Goal: Information Seeking & Learning: Check status

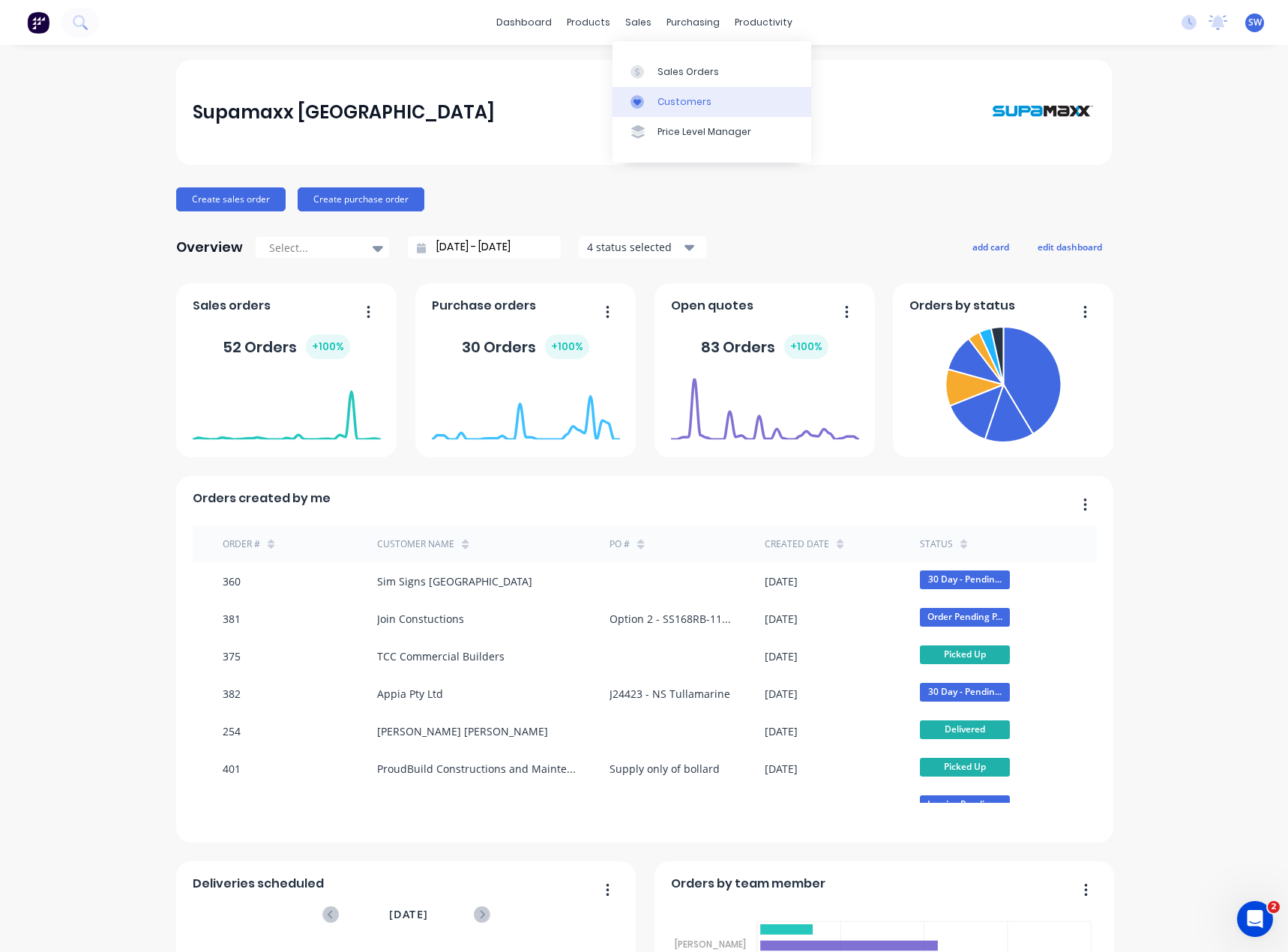
click at [682, 111] on link "Customers" at bounding box center [712, 102] width 199 height 30
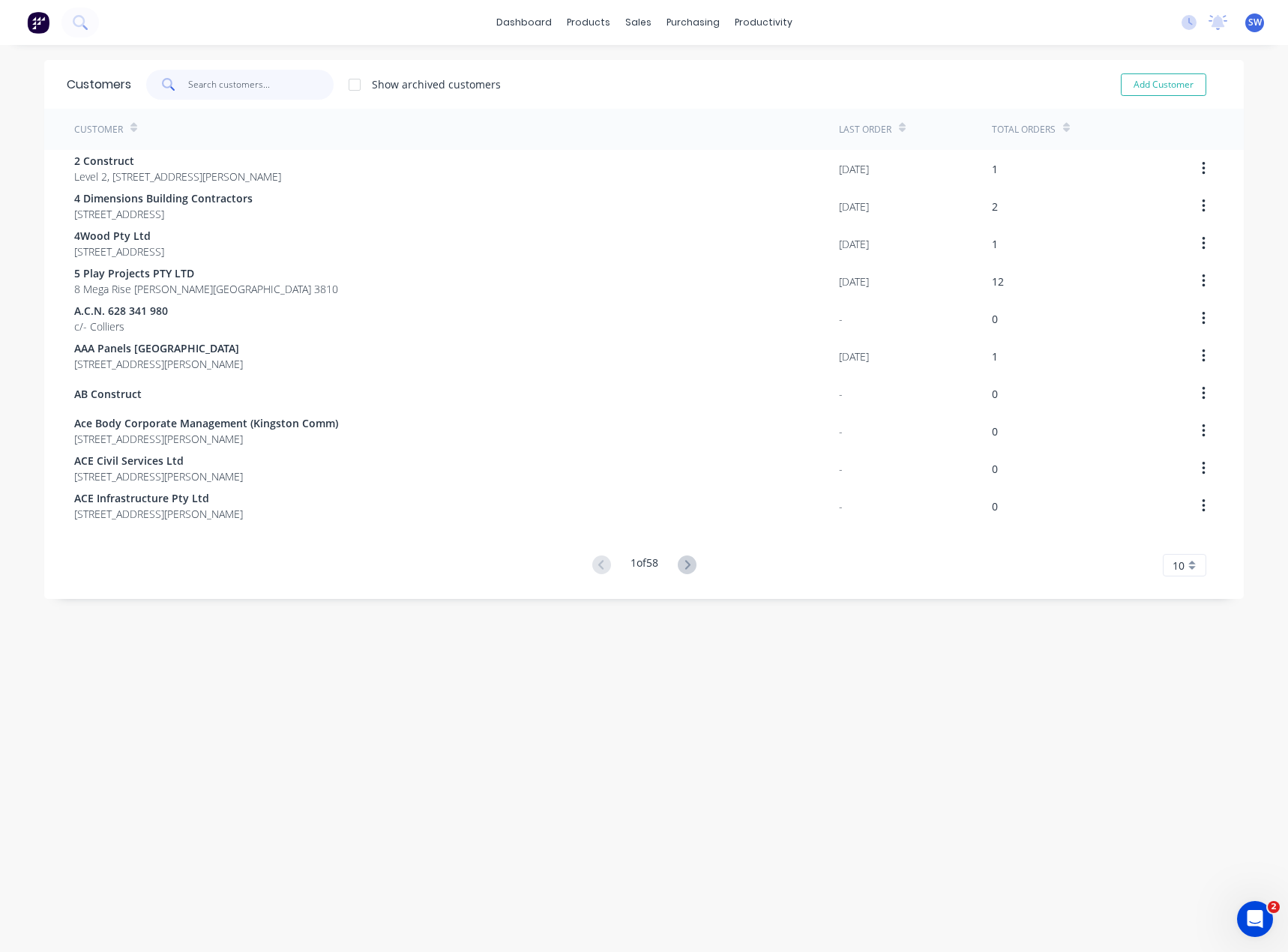
click at [222, 86] on input "text" at bounding box center [261, 84] width 146 height 30
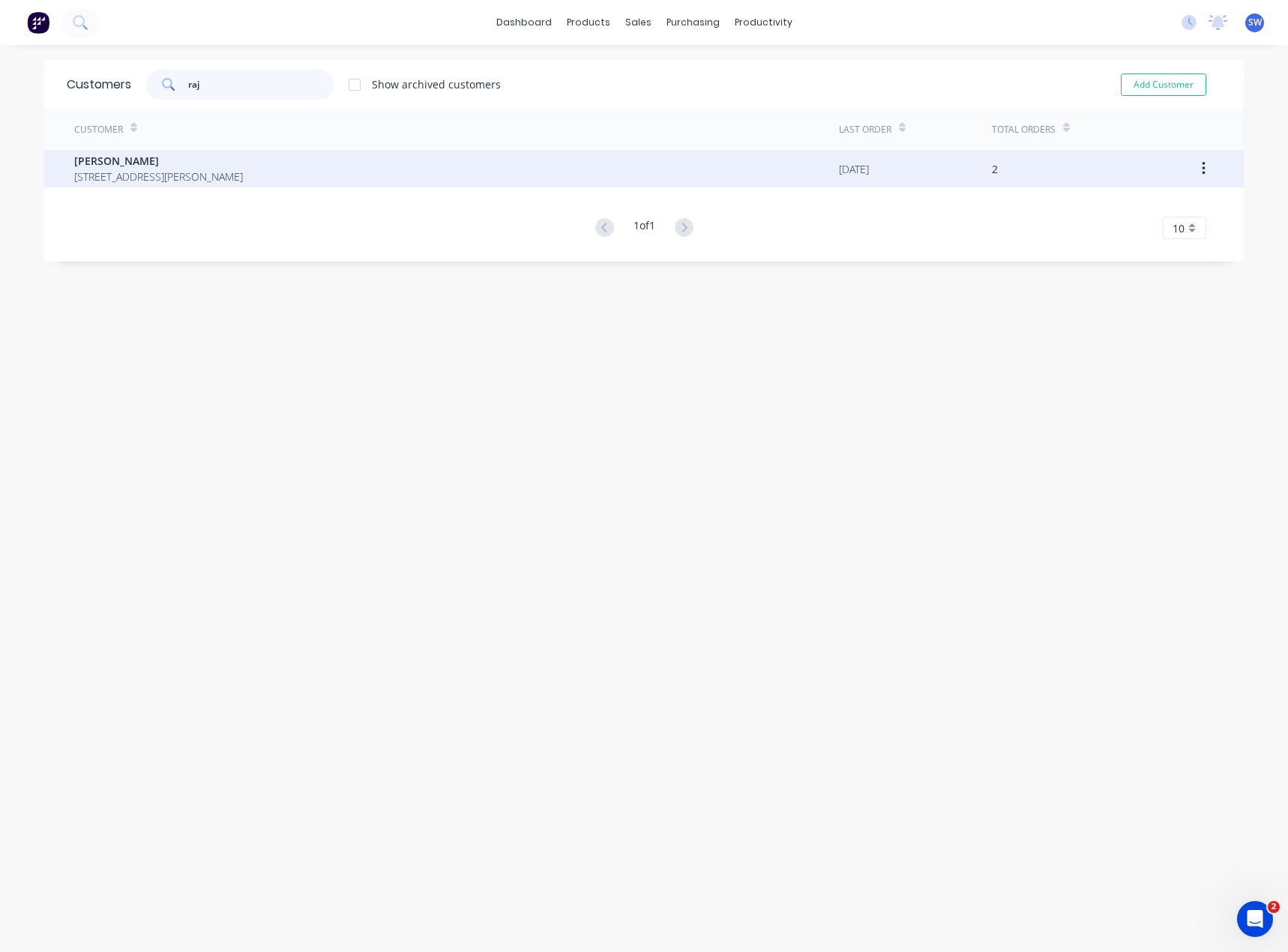
type input "raj"
click at [243, 162] on span "[PERSON_NAME]" at bounding box center [158, 160] width 169 height 15
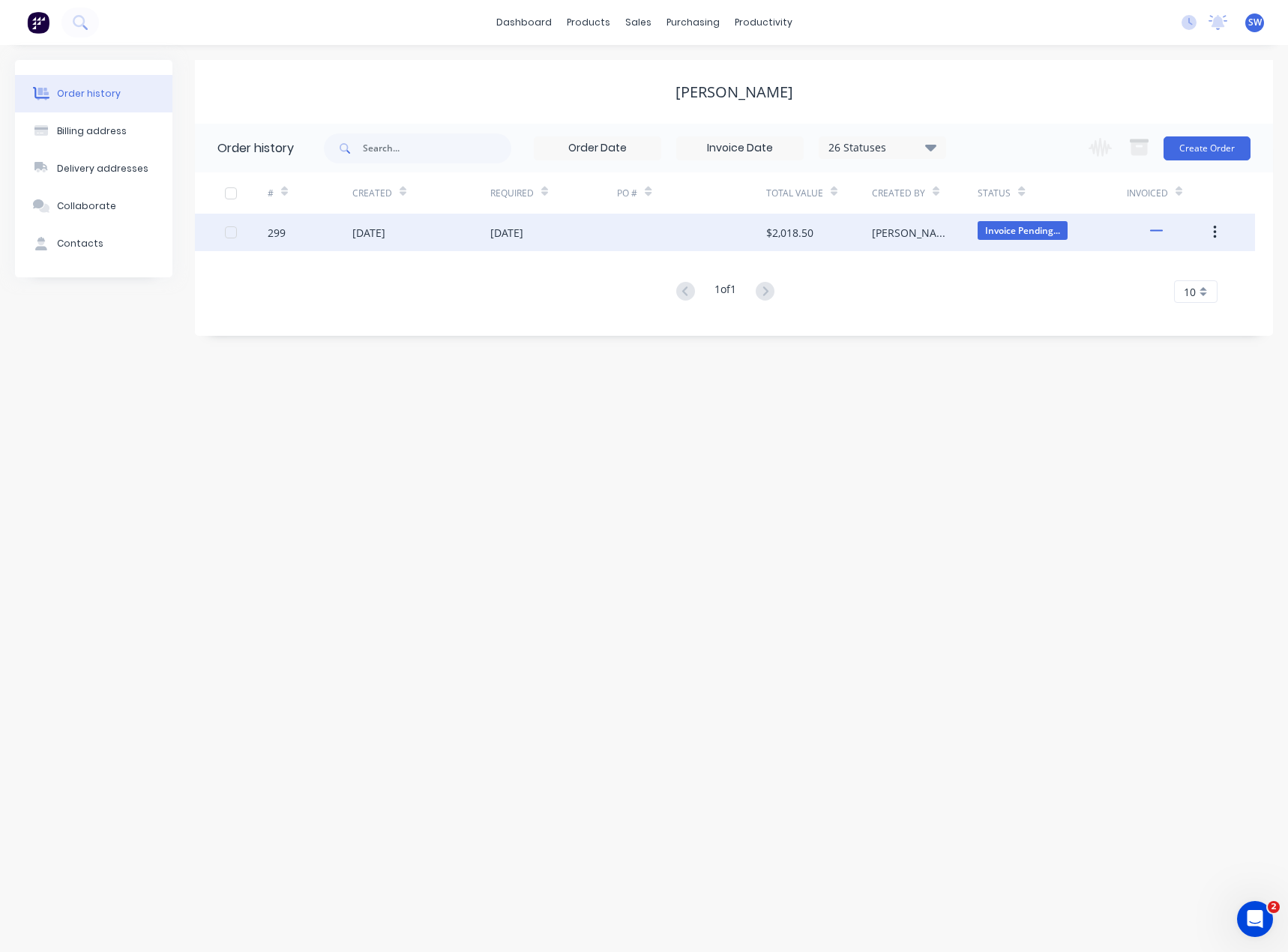
click at [674, 234] on div at bounding box center [691, 232] width 149 height 37
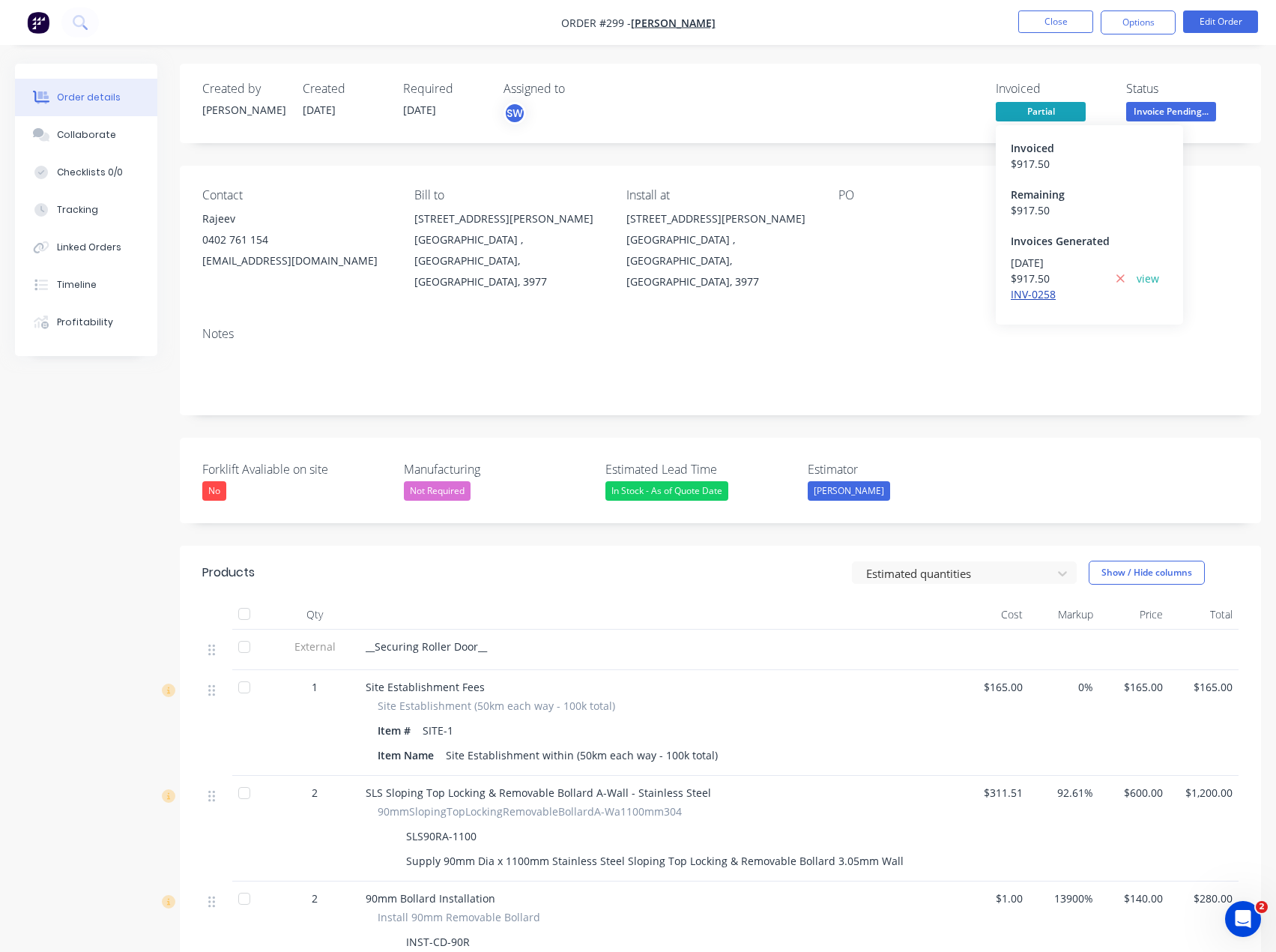
click at [1033, 293] on link "INV-0258" at bounding box center [1034, 294] width 45 height 15
click at [1060, 18] on button "Close" at bounding box center [1055, 22] width 75 height 23
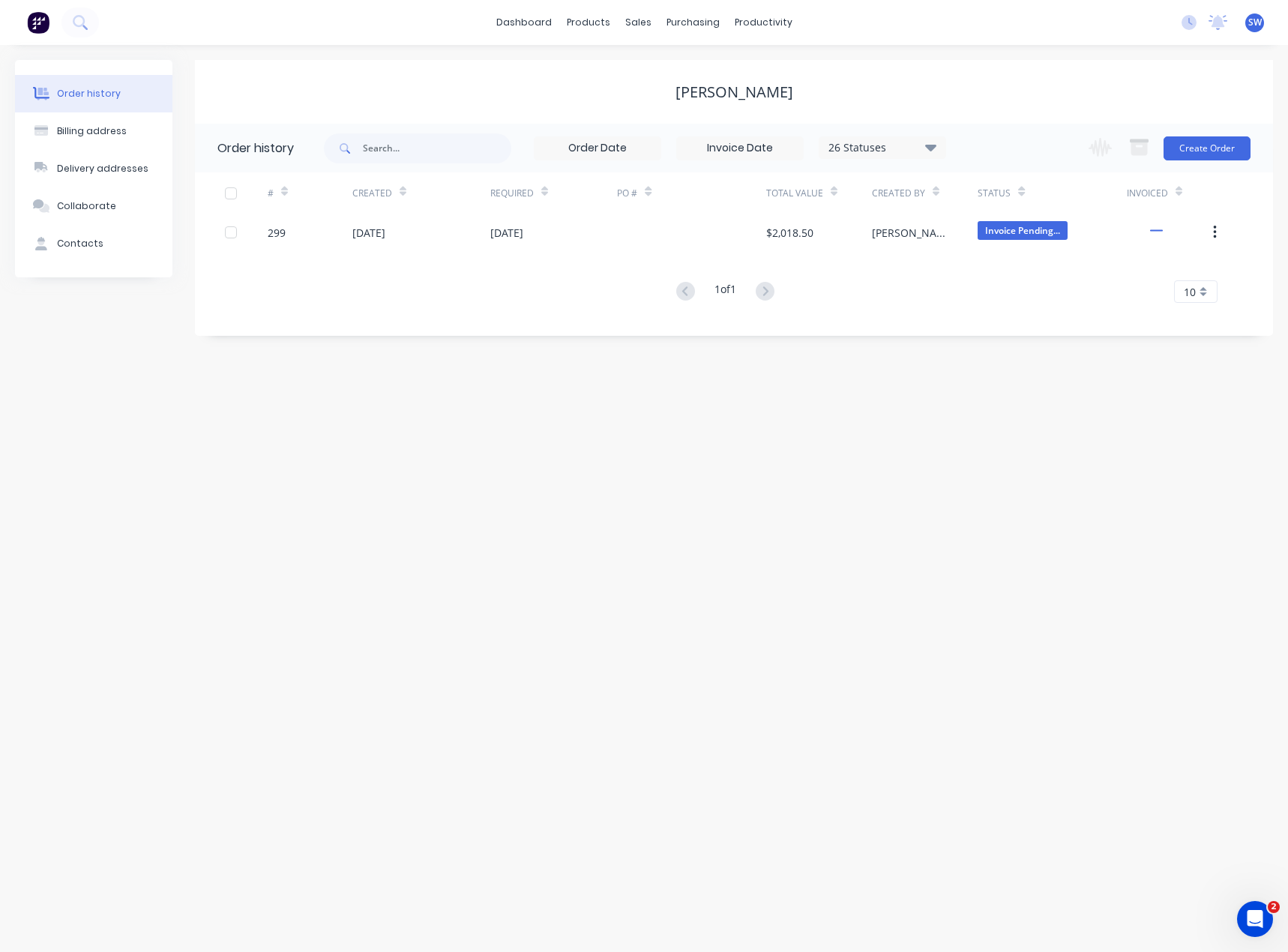
click at [771, 506] on div "Order history Billing address Delivery addresses Collaborate Contacts Rajeev Bh…" at bounding box center [644, 499] width 1288 height 907
click at [1218, 27] on icon at bounding box center [1218, 23] width 19 height 15
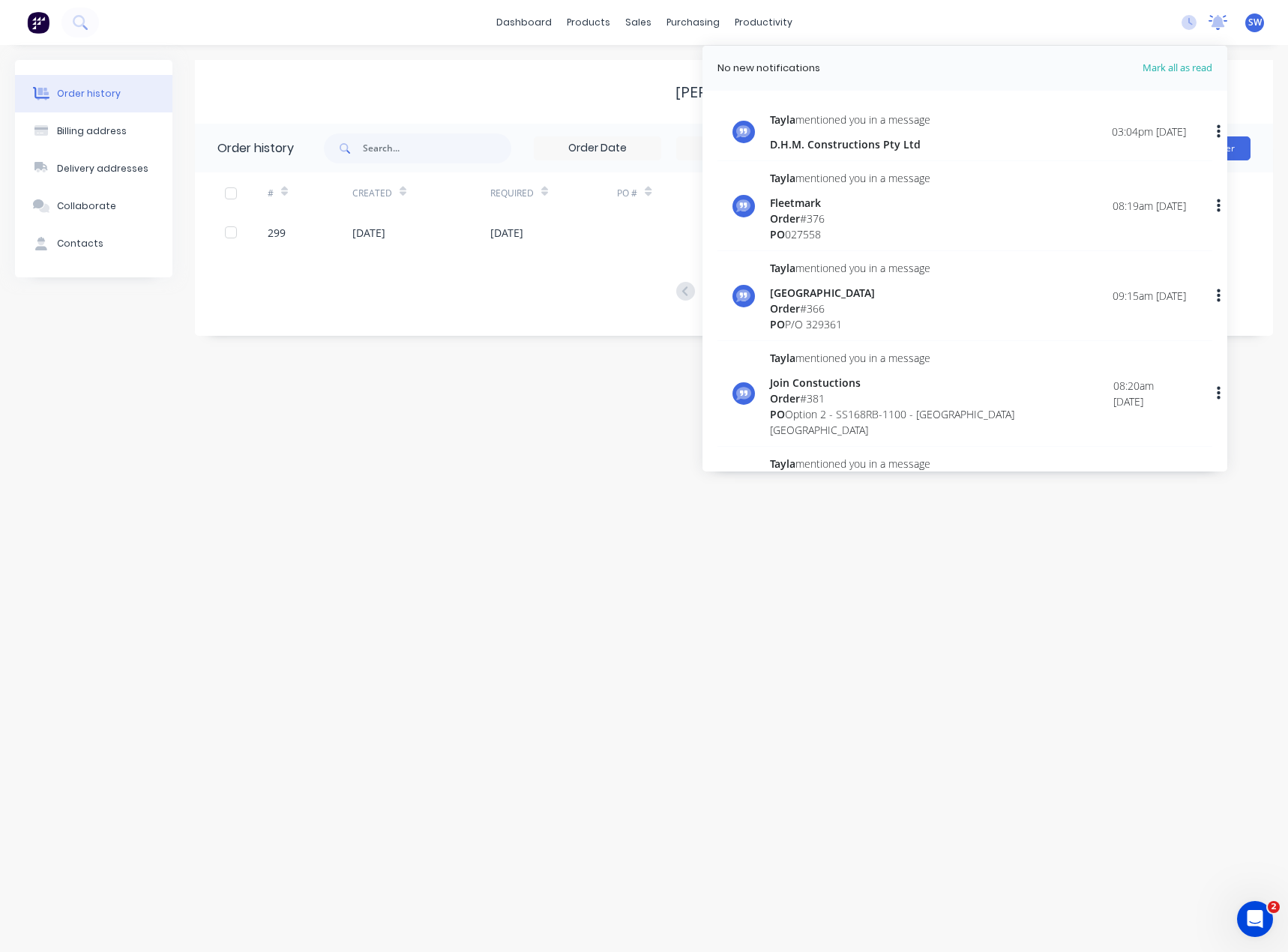
click at [1218, 19] on icon at bounding box center [1218, 21] width 14 height 12
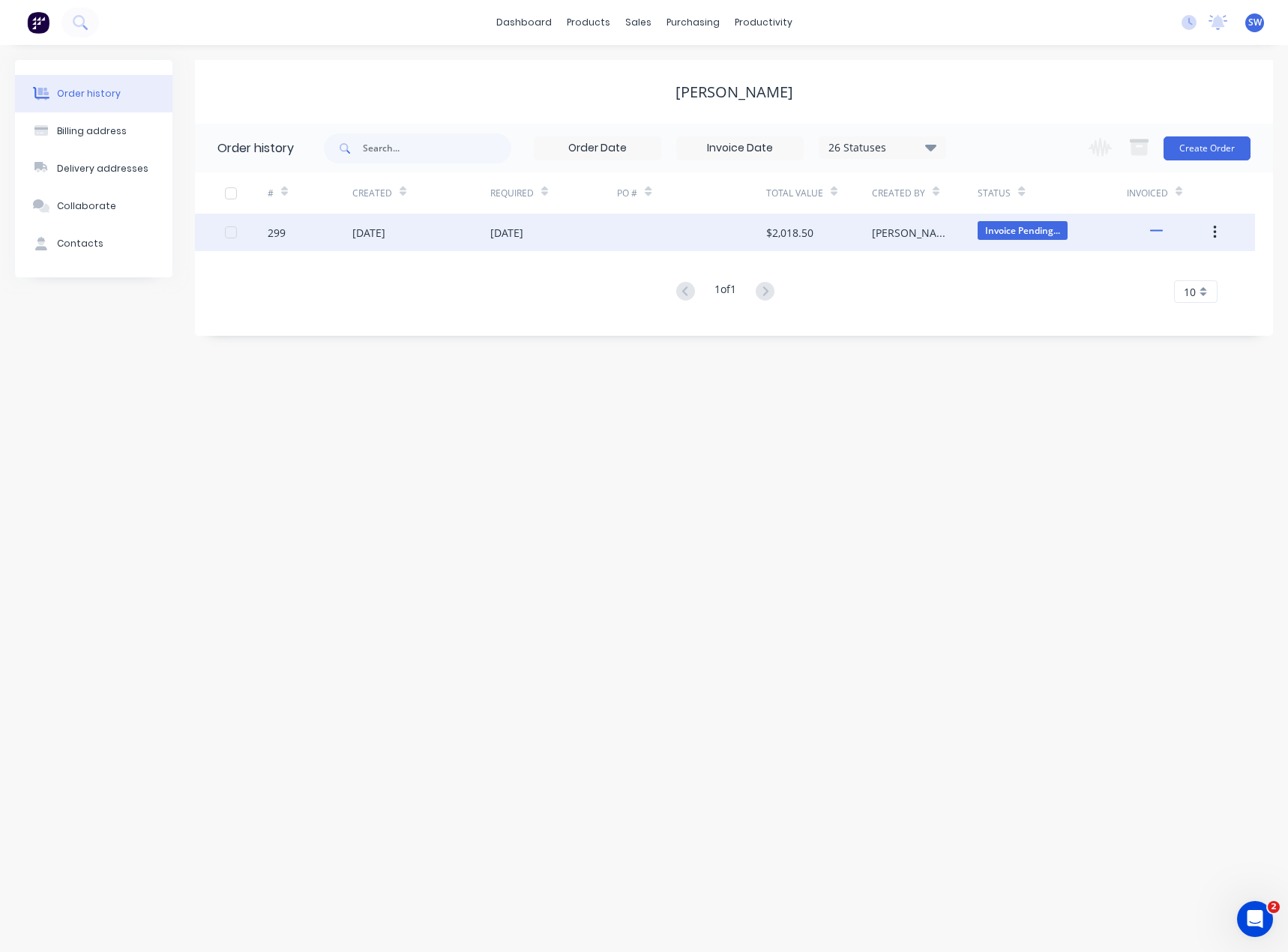
click at [592, 222] on div "[DATE]" at bounding box center [555, 232] width 128 height 37
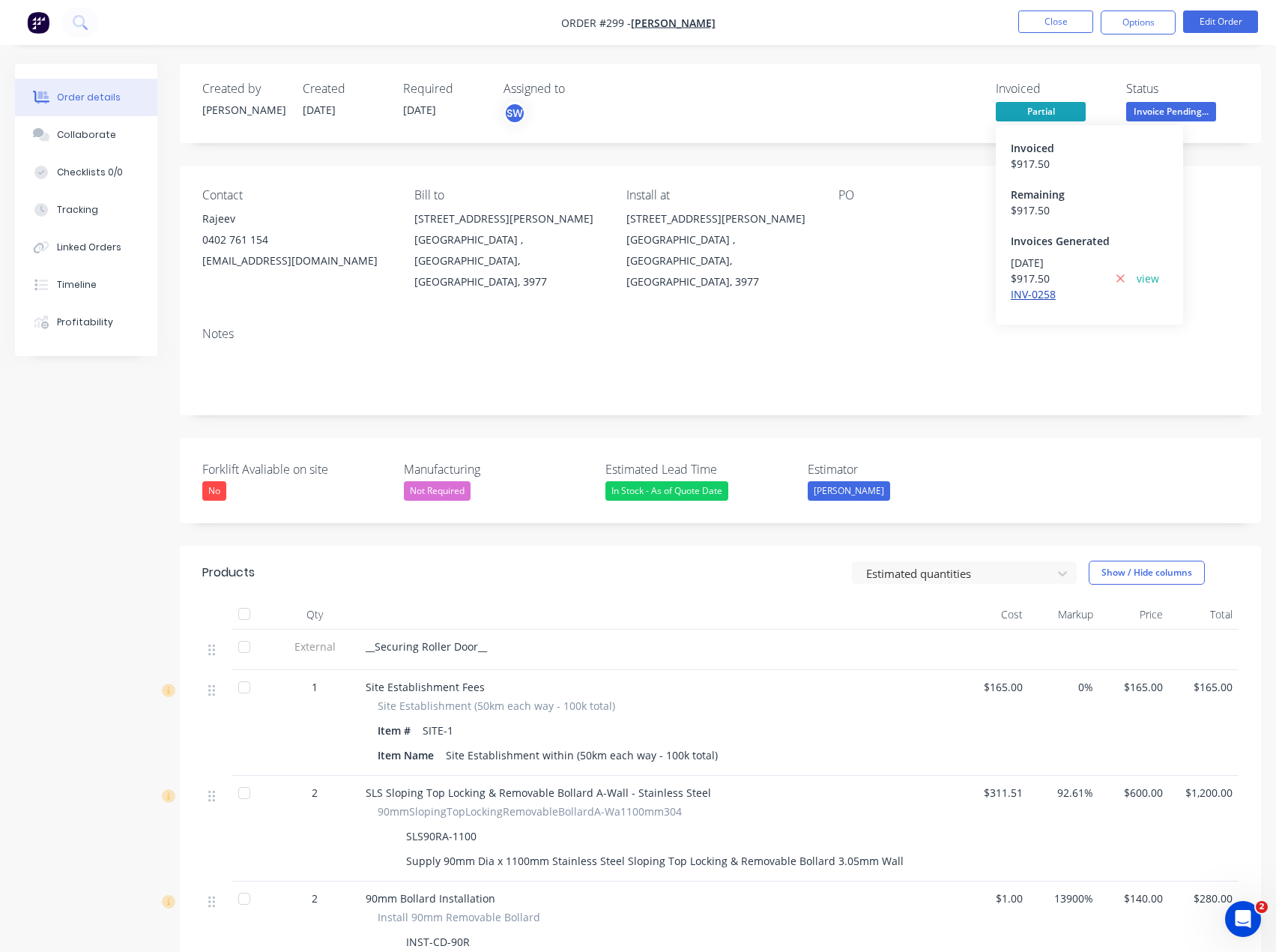
click at [1035, 299] on link "INV-0258" at bounding box center [1034, 294] width 45 height 15
click at [1026, 32] on button "Close" at bounding box center [1055, 22] width 75 height 23
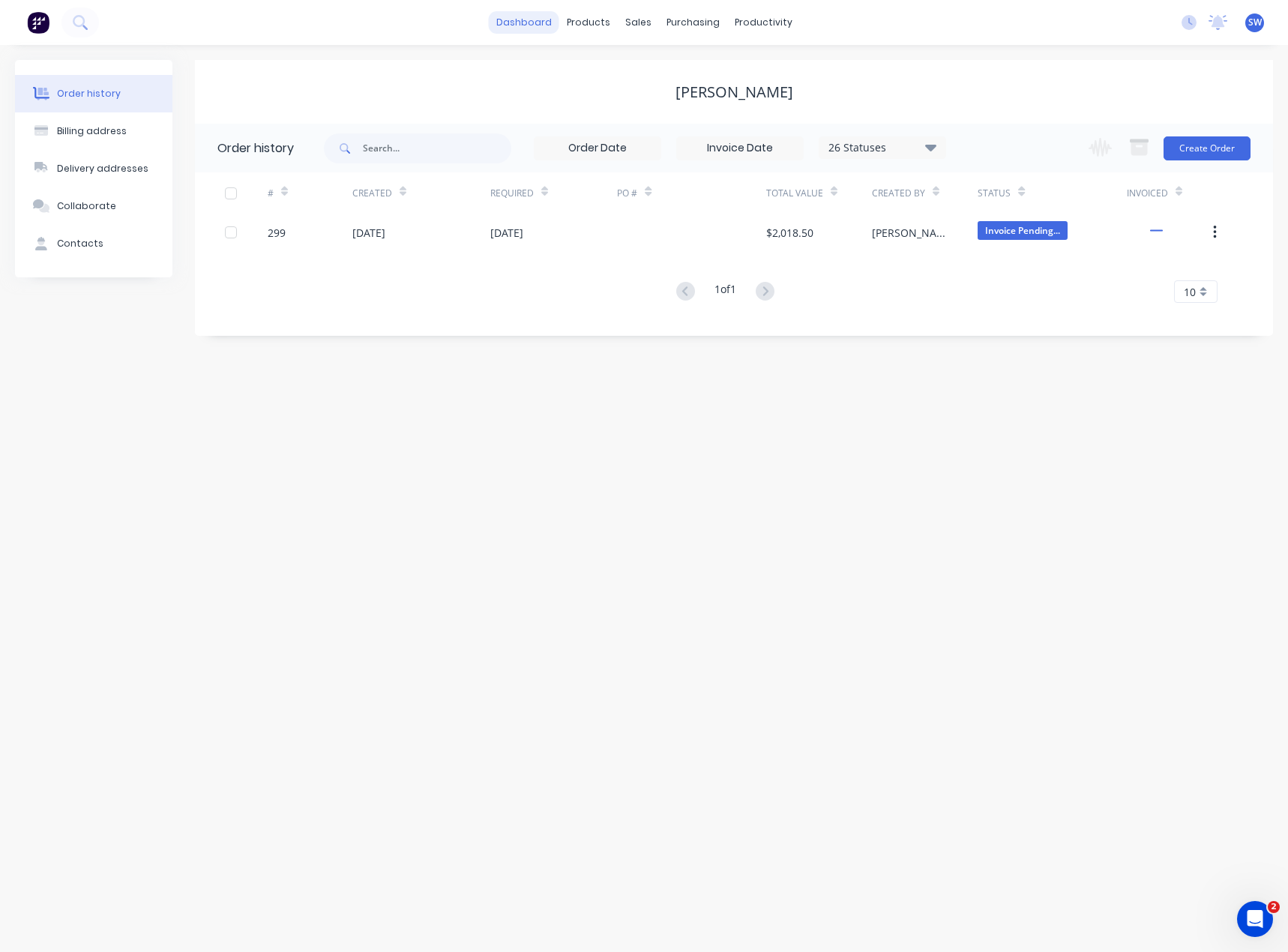
click at [544, 14] on link "dashboard" at bounding box center [524, 23] width 70 height 23
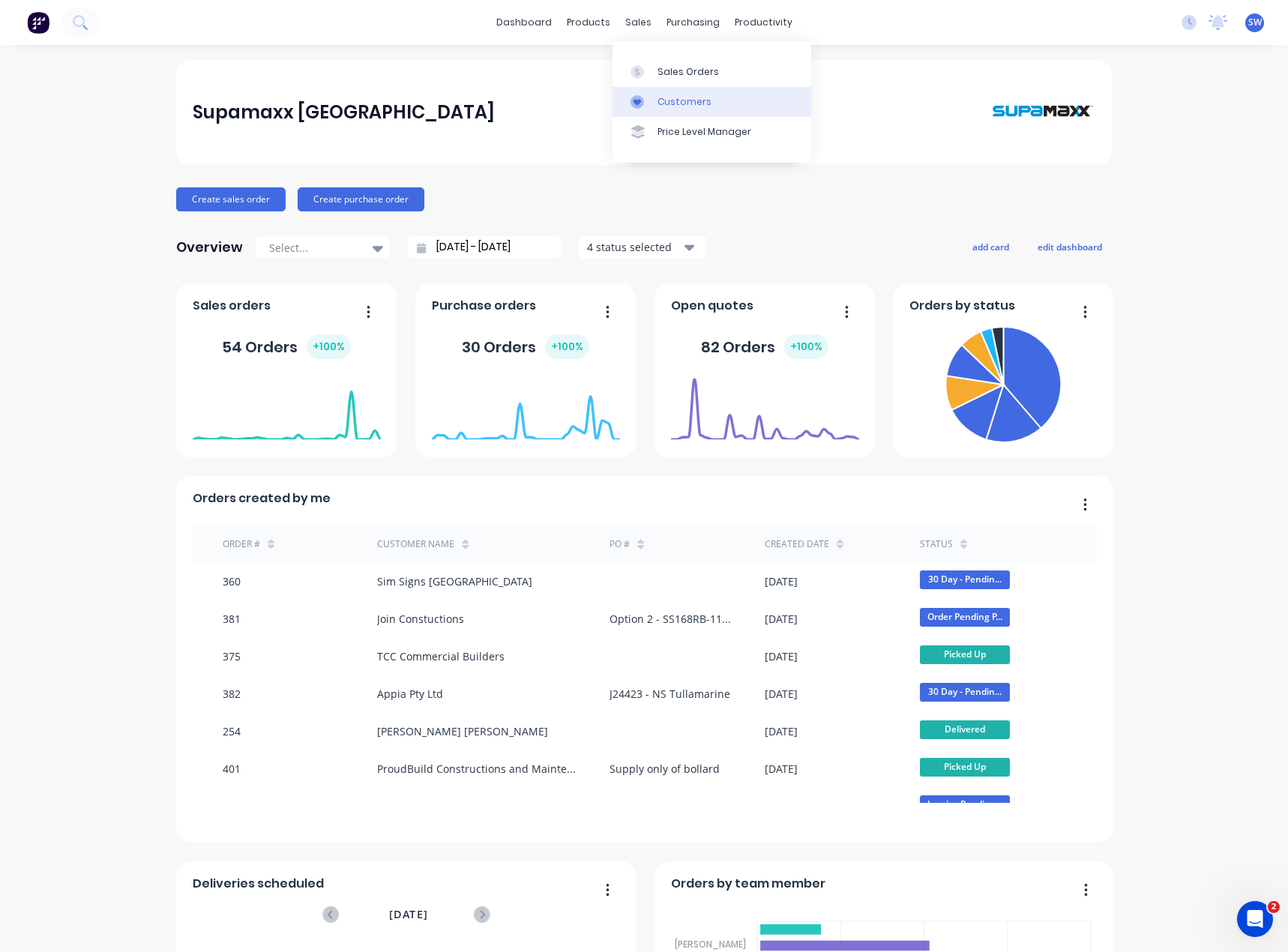
click at [673, 95] on div "Customers" at bounding box center [684, 102] width 54 height 14
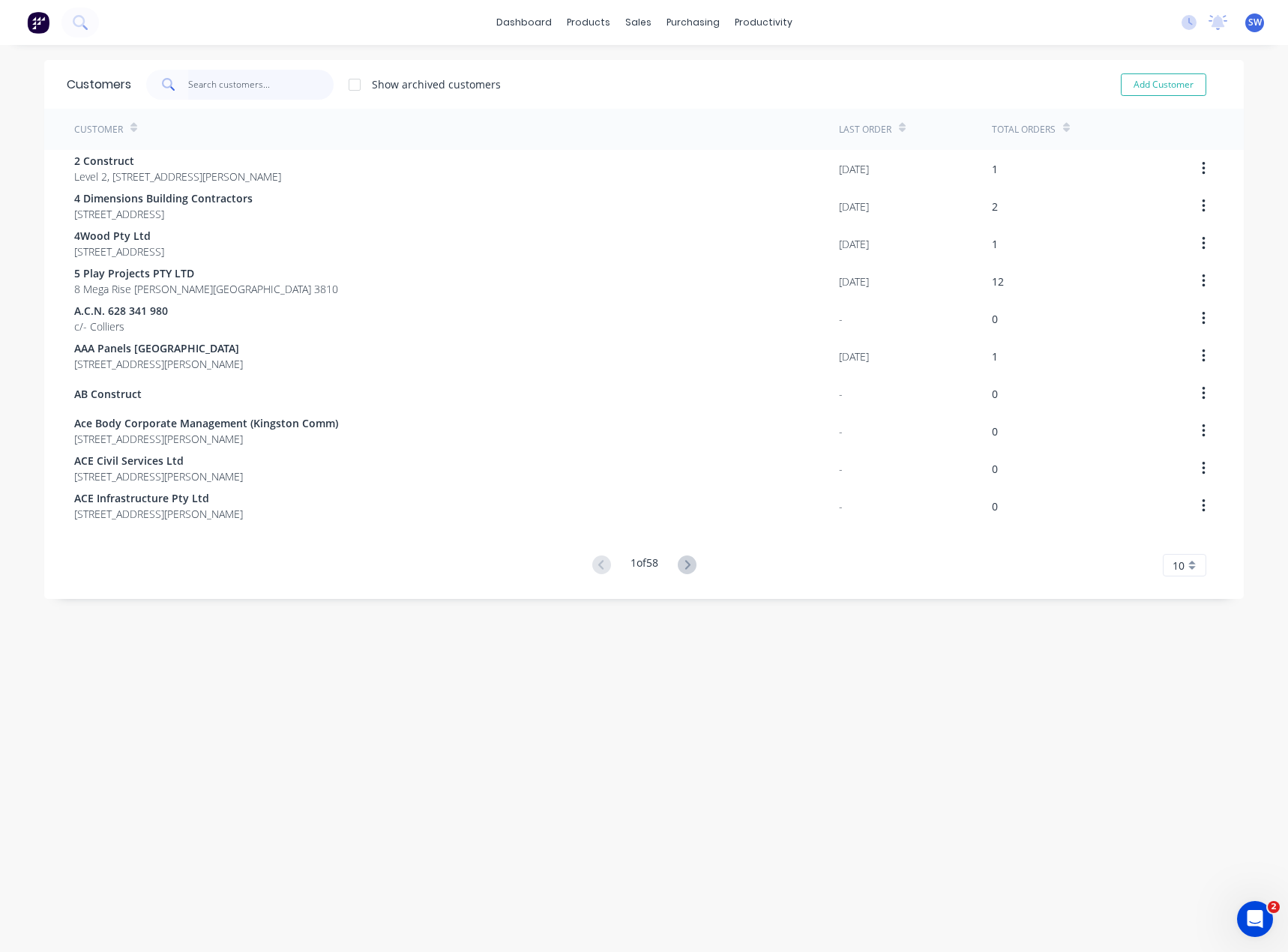
click at [294, 90] on input "text" at bounding box center [261, 84] width 146 height 30
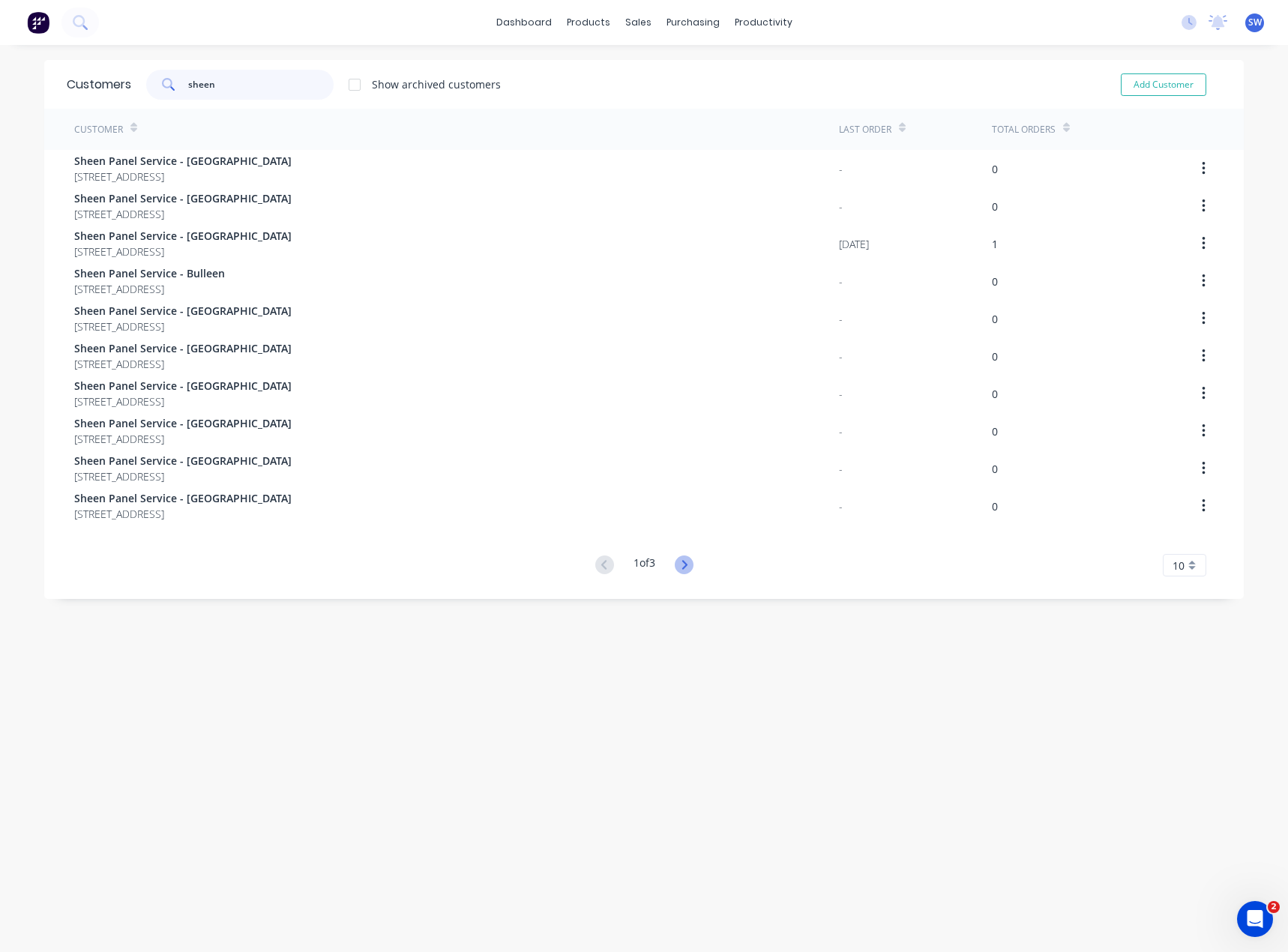
type input "sheen"
click at [681, 571] on icon at bounding box center [684, 564] width 19 height 19
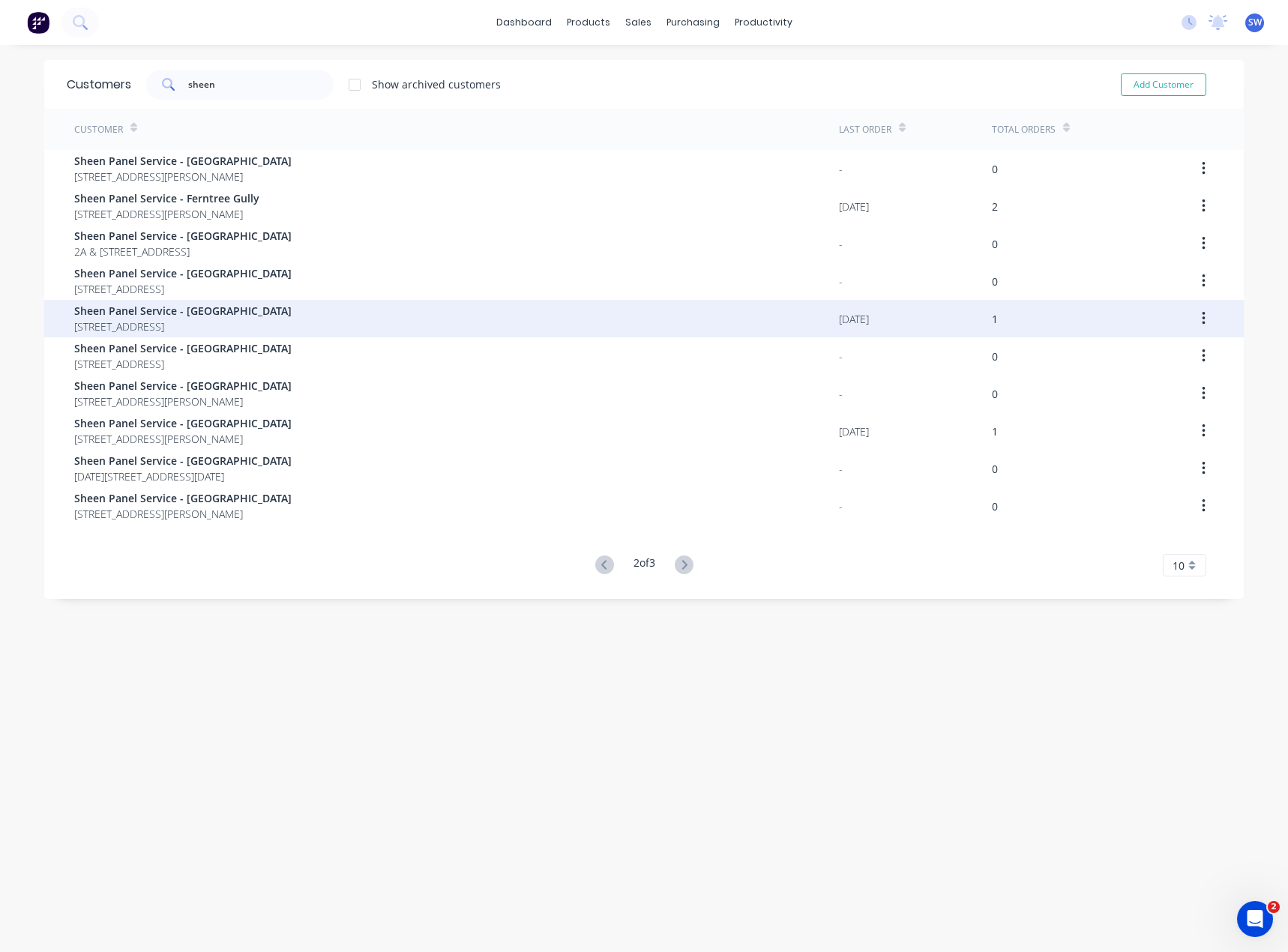
click at [427, 312] on div "Sheen Panel Service - [GEOGRAPHIC_DATA] [STREET_ADDRESS]" at bounding box center [457, 318] width 765 height 37
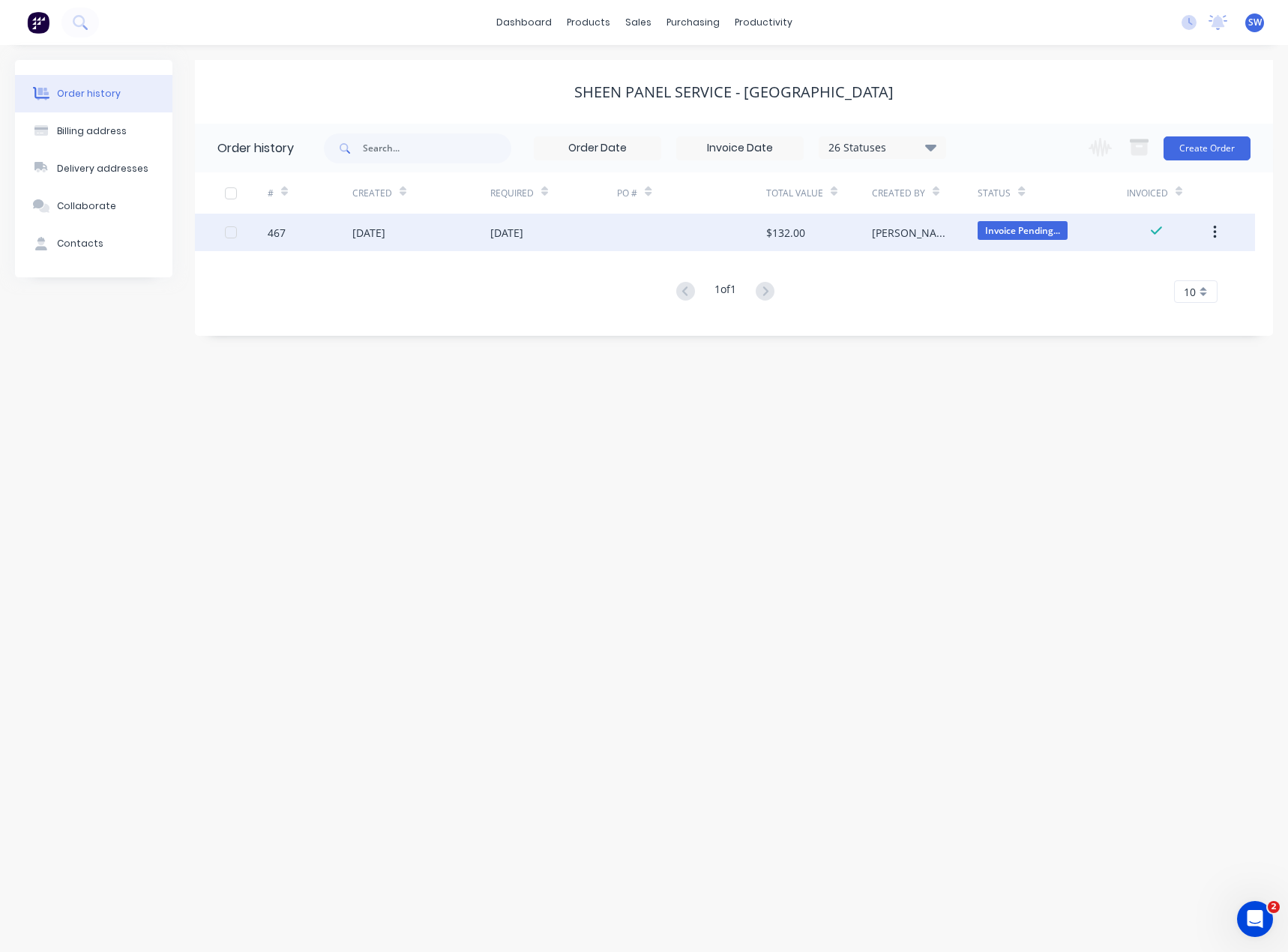
click at [687, 228] on div at bounding box center [691, 232] width 149 height 37
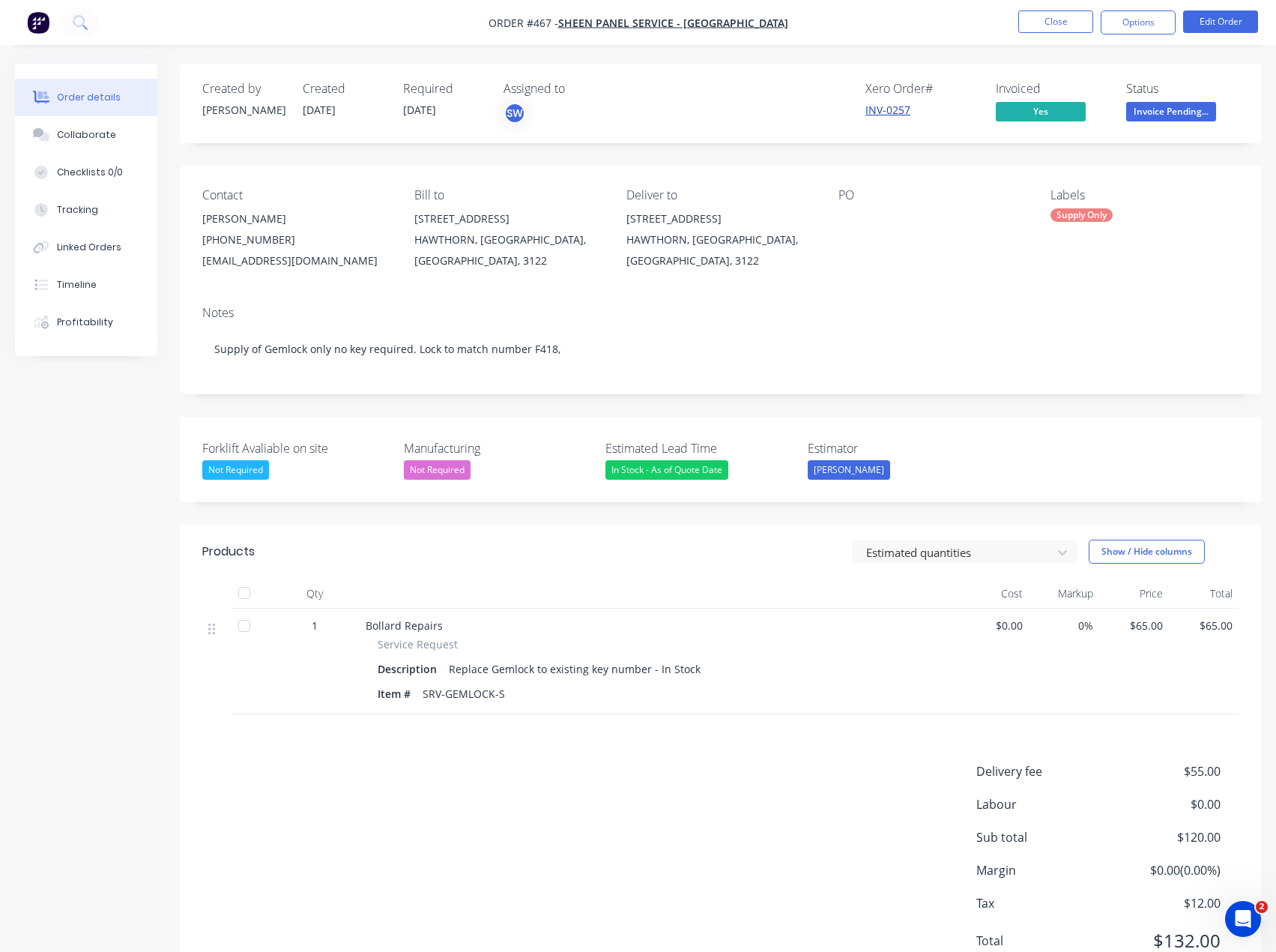
click at [870, 108] on link "INV-0257" at bounding box center [888, 110] width 45 height 15
click at [1029, 29] on button "Close" at bounding box center [1055, 22] width 75 height 23
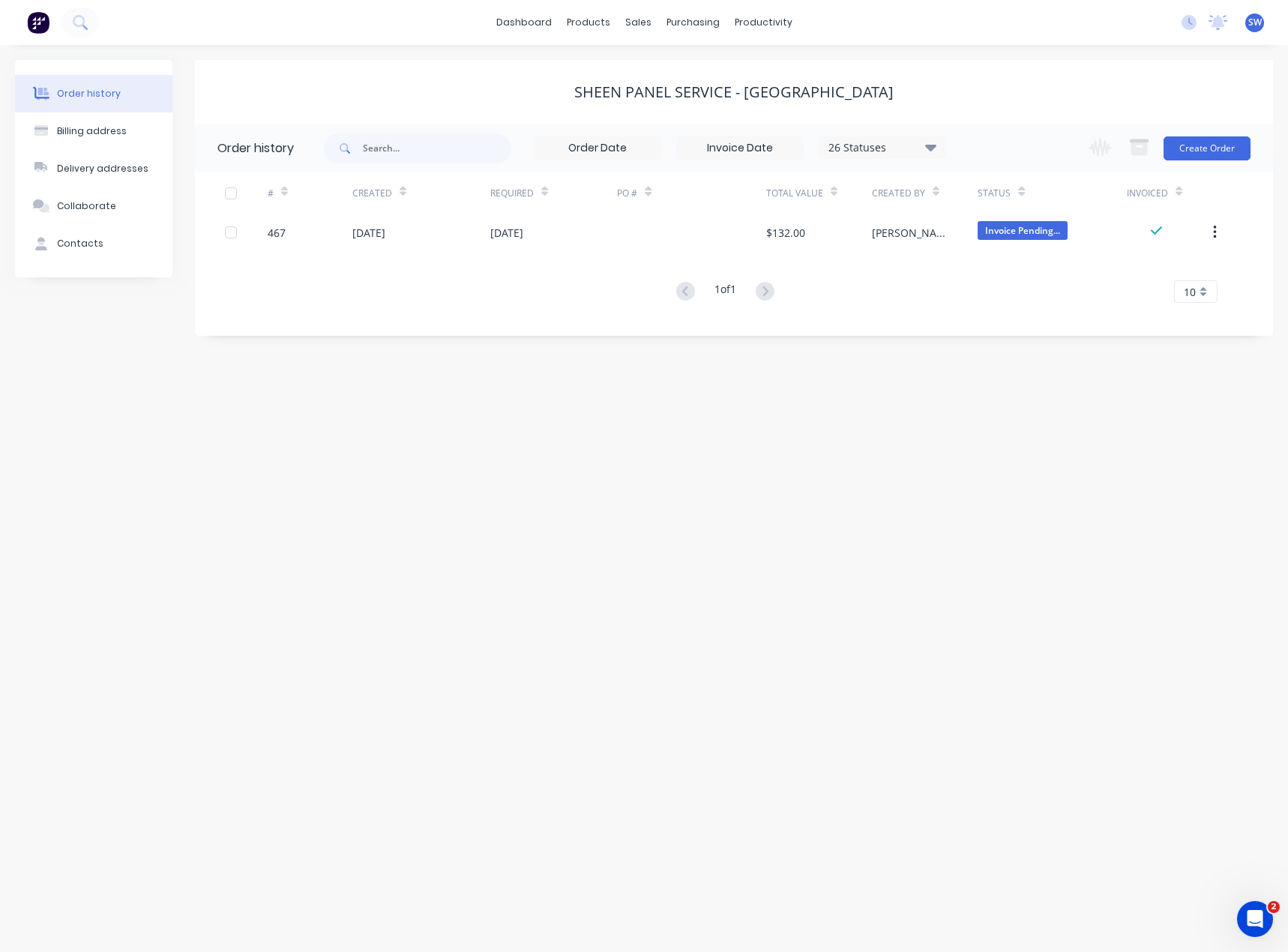
click at [709, 586] on div "Order history Billing address Delivery addresses Collaborate Contacts Sheen Pan…" at bounding box center [644, 499] width 1288 height 907
click at [604, 76] on link "Product Catalogue" at bounding box center [662, 71] width 199 height 30
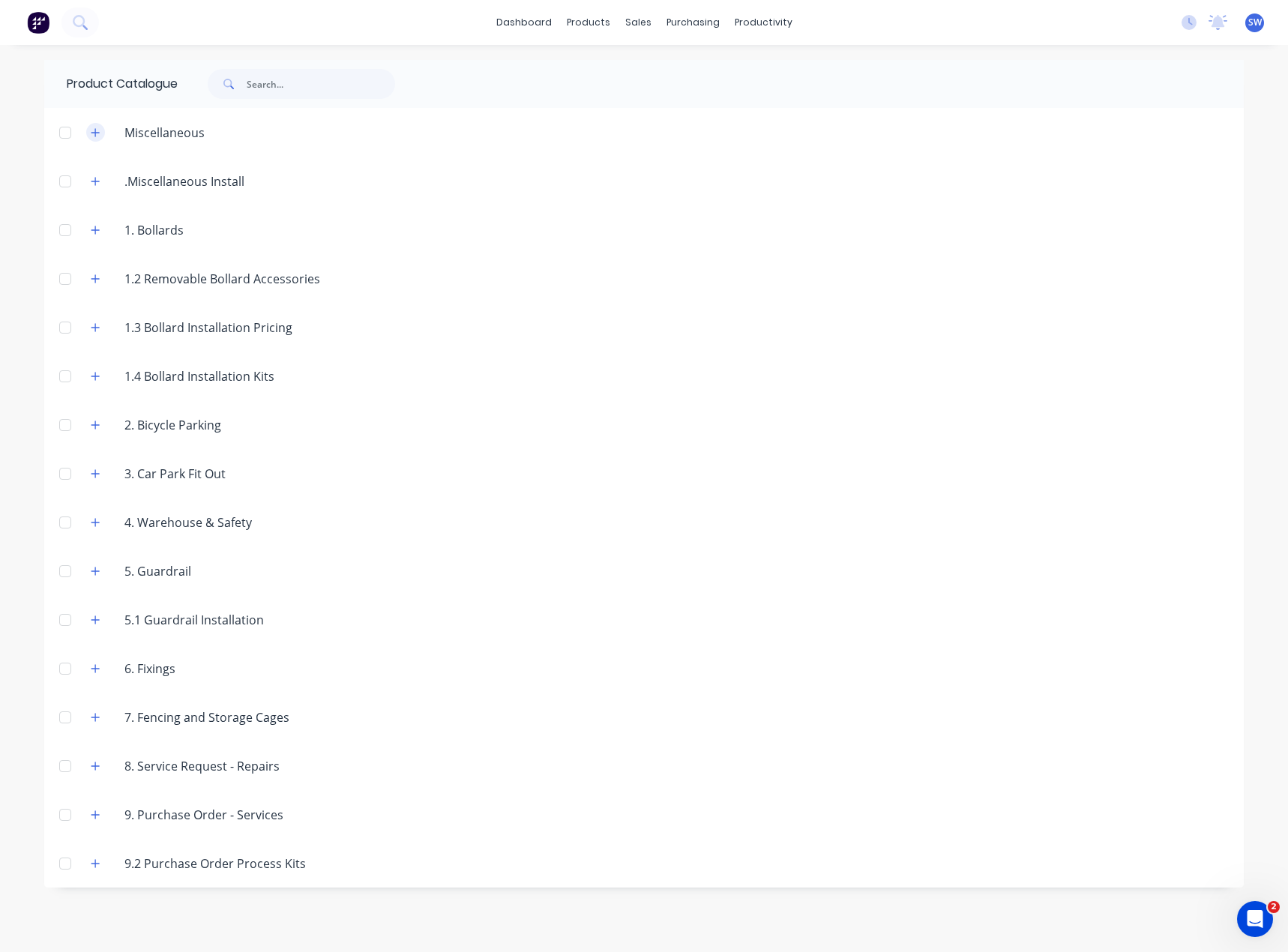
click at [95, 131] on icon "button" at bounding box center [95, 133] width 8 height 8
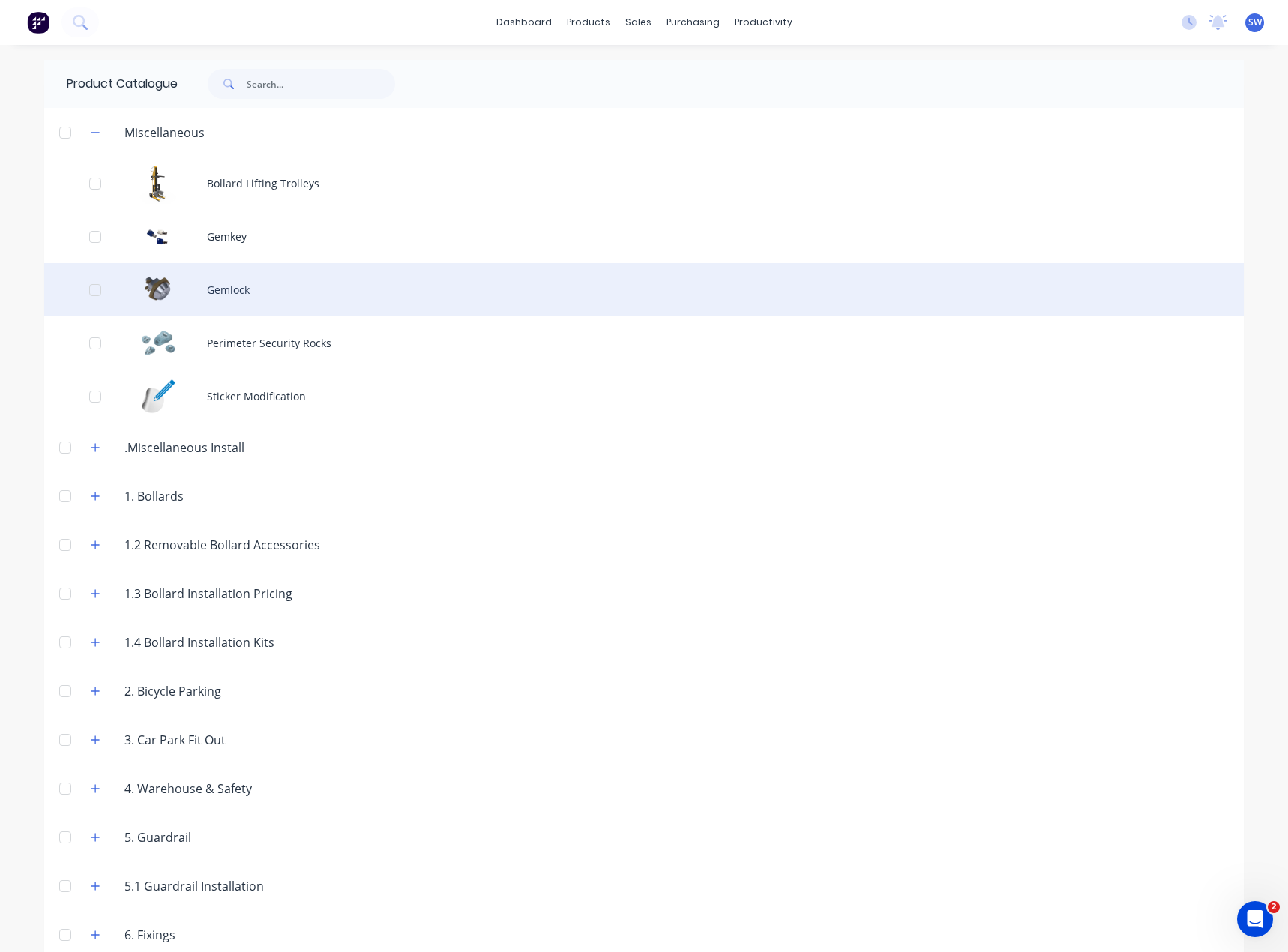
click at [277, 280] on div "Gemlock" at bounding box center [644, 290] width 1200 height 53
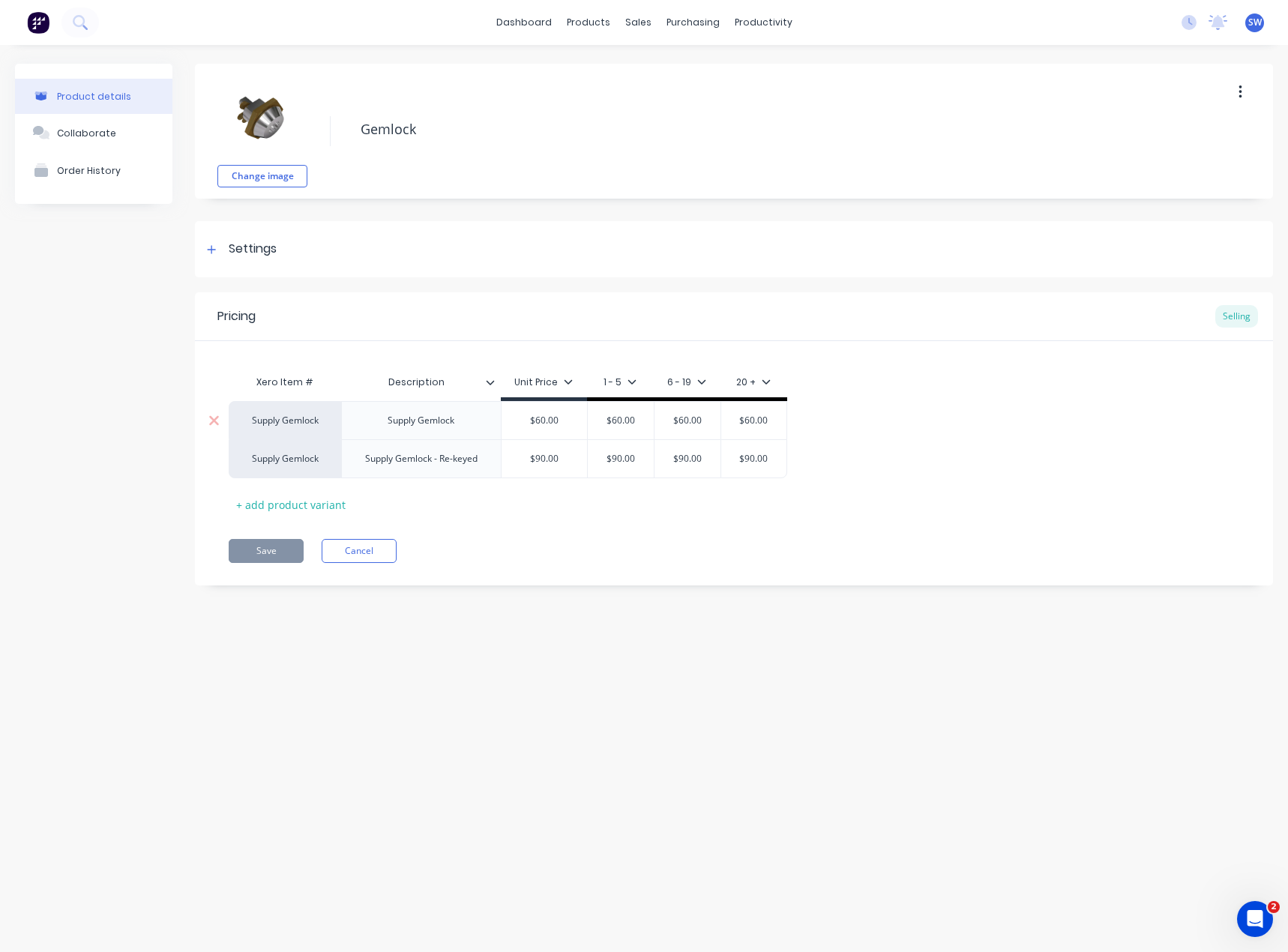
click at [408, 428] on div "Supply Gemlock" at bounding box center [421, 420] width 91 height 19
type textarea "x"
type input "$60.00"
click at [593, 423] on input "$60.00" at bounding box center [621, 420] width 75 height 14
type input "$60.00"
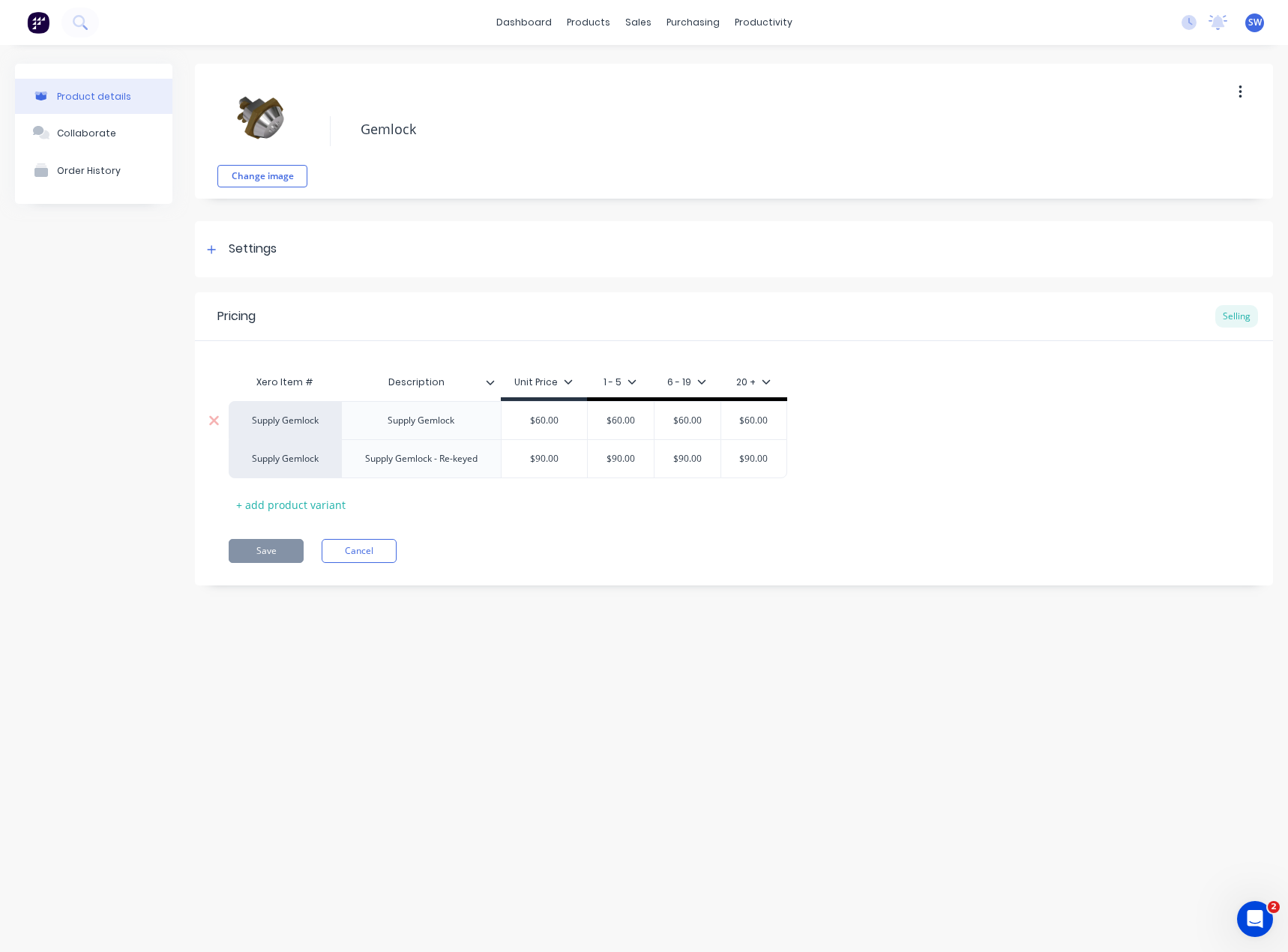
click at [556, 425] on input "$60.00" at bounding box center [544, 420] width 86 height 14
click at [559, 532] on div "Pricing Selling Xero Item # Description Unit Price 1 - 5 6 - 19 20 + Supply Gem…" at bounding box center [734, 439] width 1079 height 293
click at [378, 559] on button "Cancel" at bounding box center [359, 551] width 75 height 24
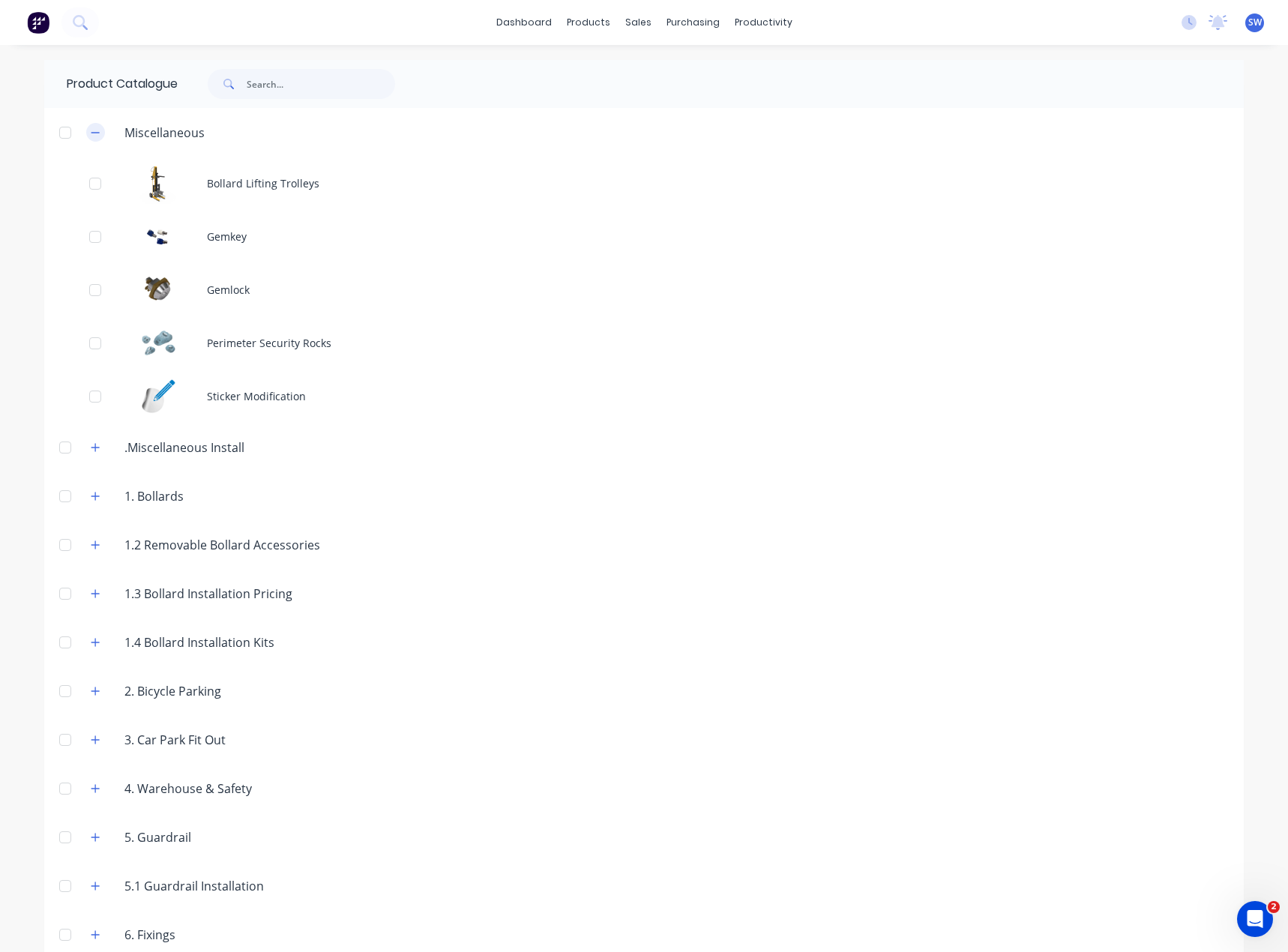
click at [91, 128] on icon "button" at bounding box center [95, 133] width 9 height 11
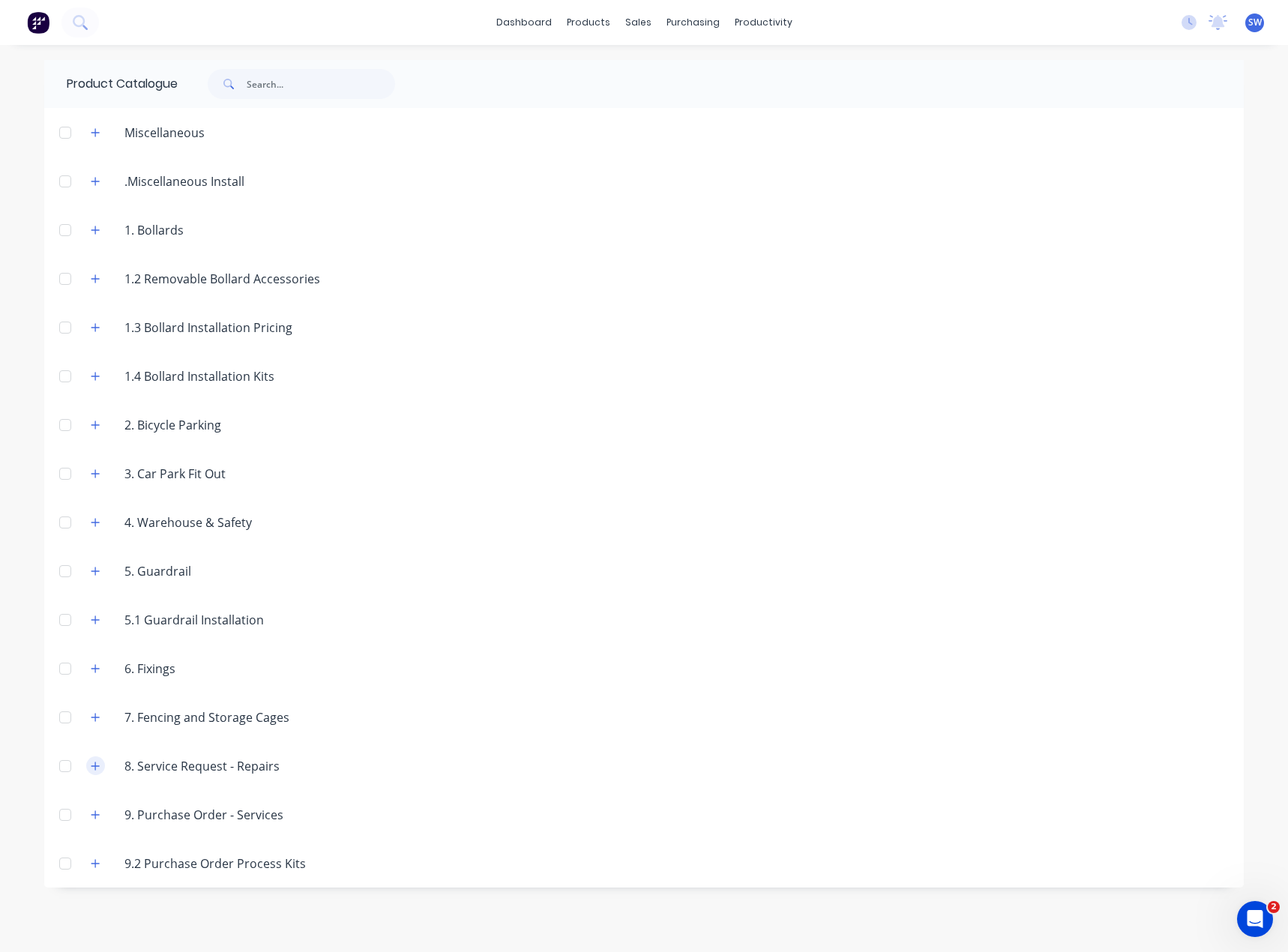
click at [96, 756] on button "button" at bounding box center [95, 765] width 19 height 19
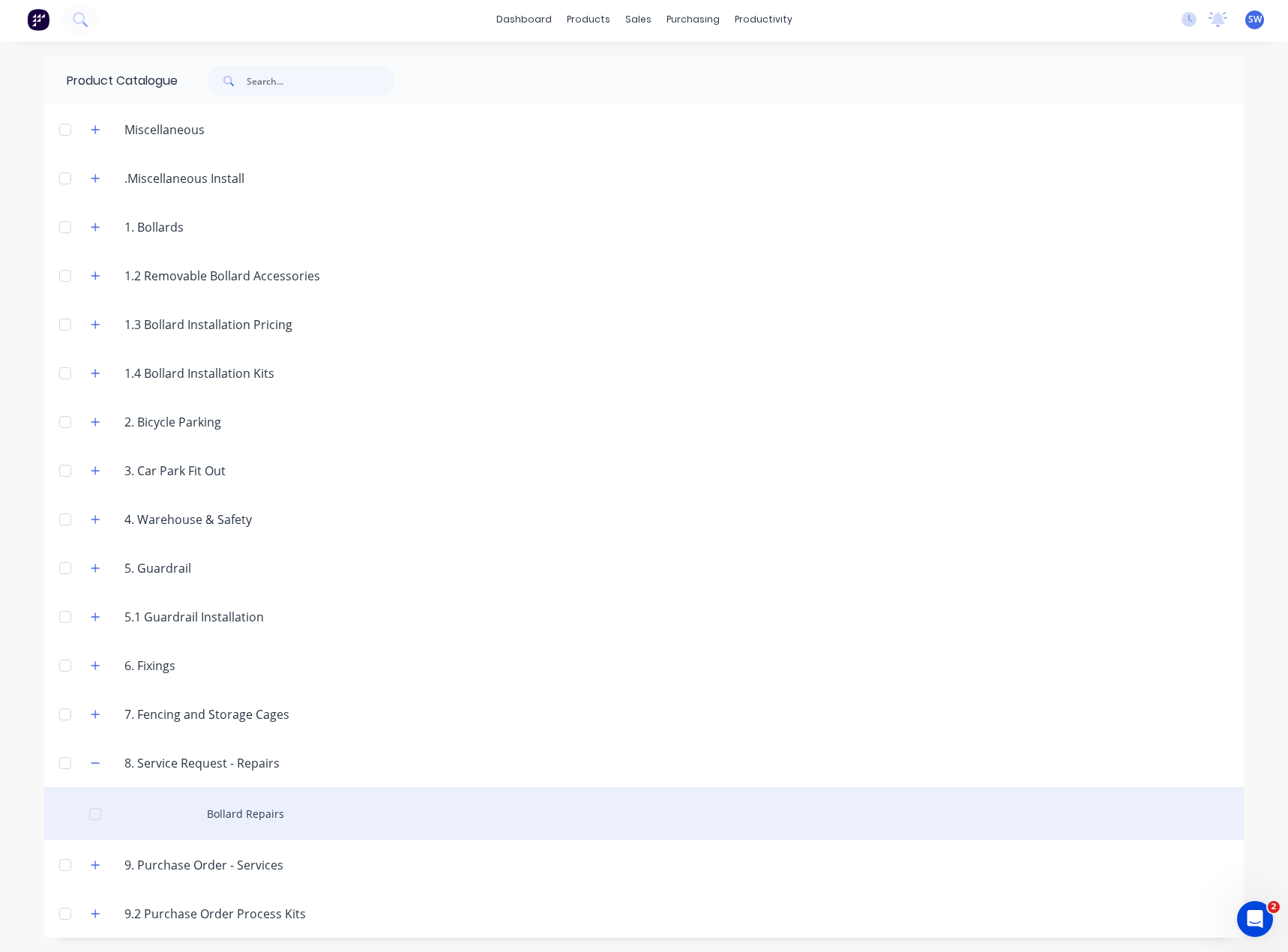
scroll to position [4, 0]
click at [243, 790] on div "Bollard Repairs" at bounding box center [644, 813] width 1200 height 53
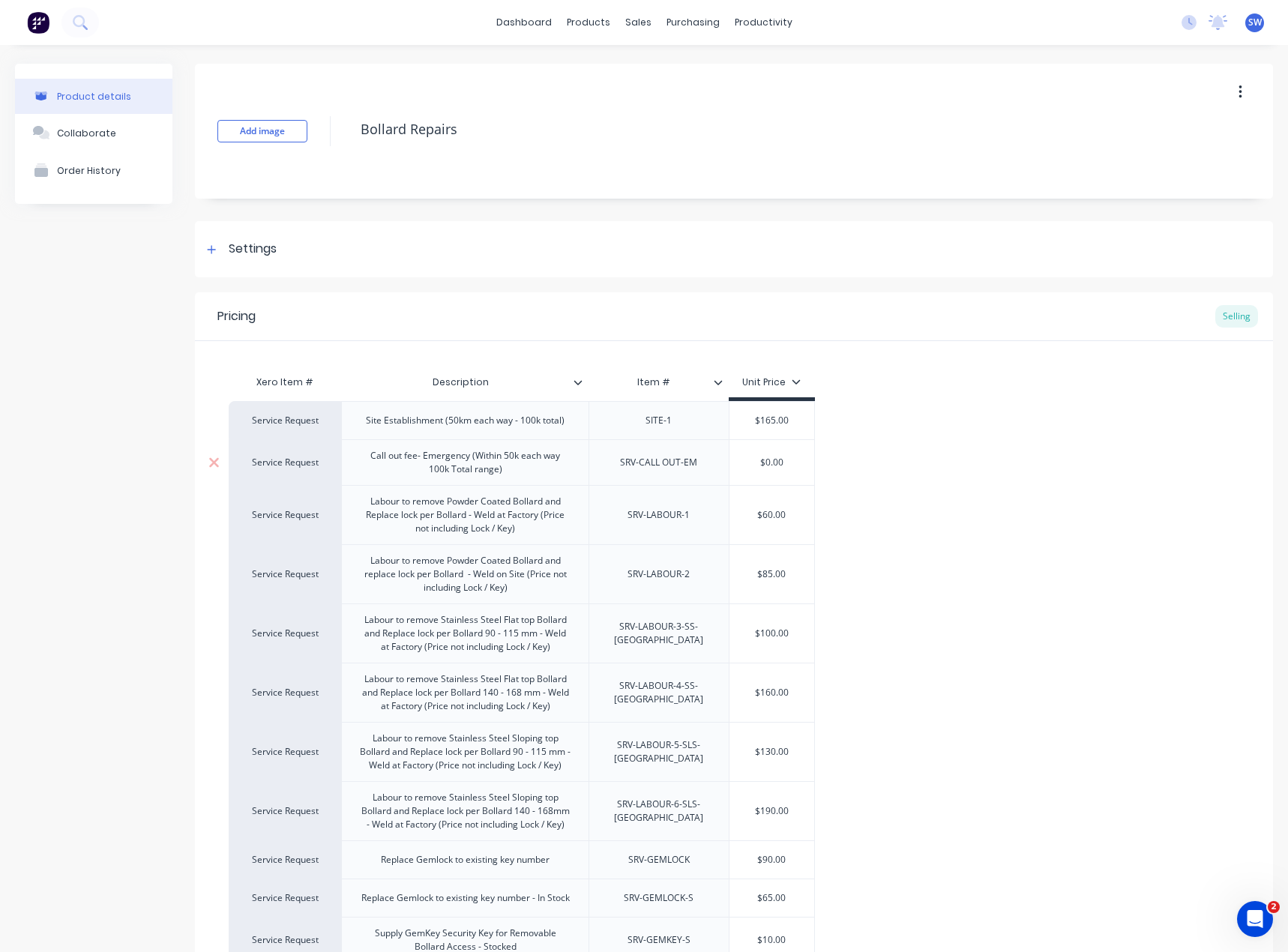
type textarea "x"
click at [516, 19] on link "dashboard" at bounding box center [524, 23] width 70 height 23
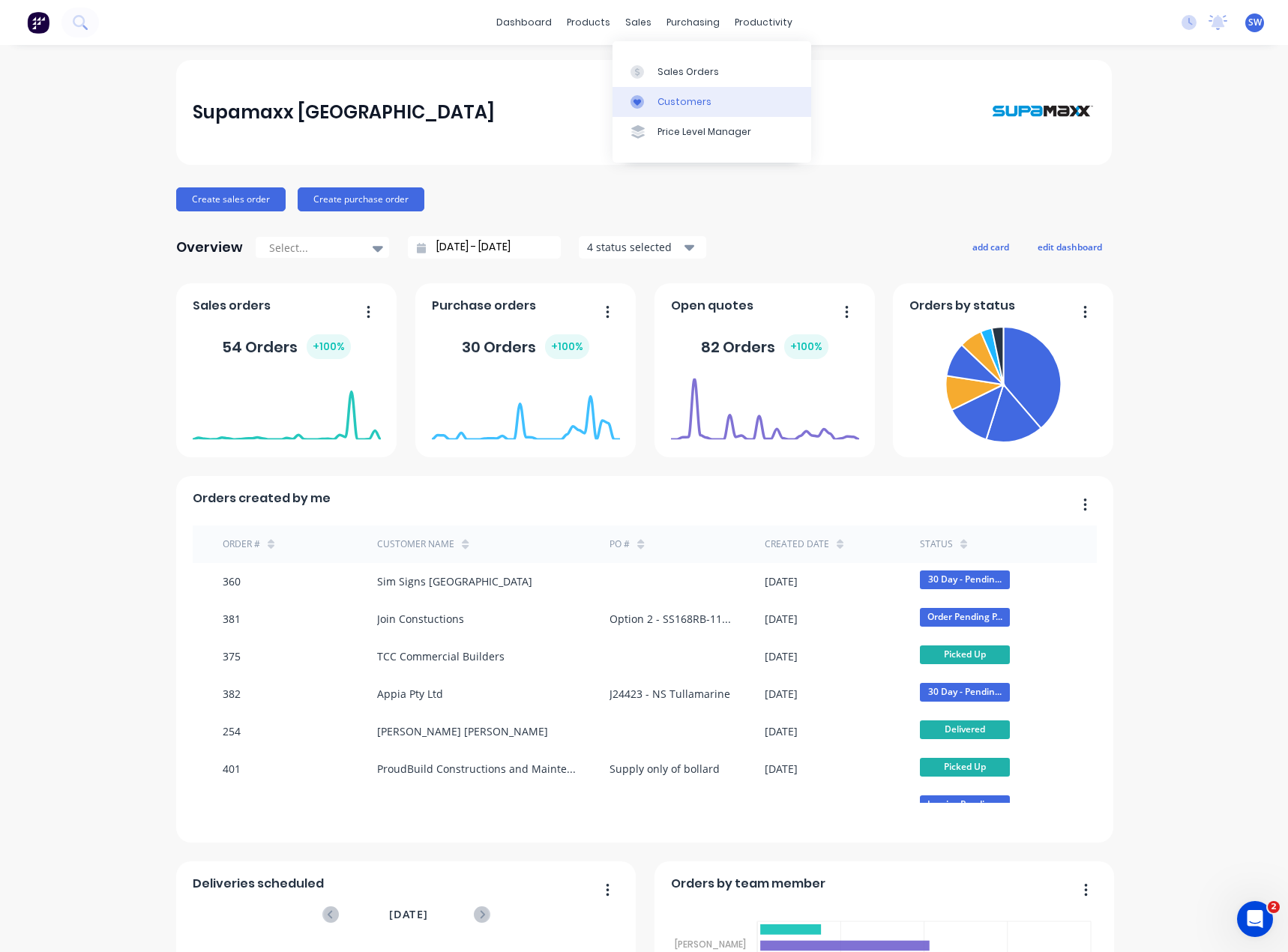
click at [666, 98] on div "Customers" at bounding box center [684, 102] width 54 height 14
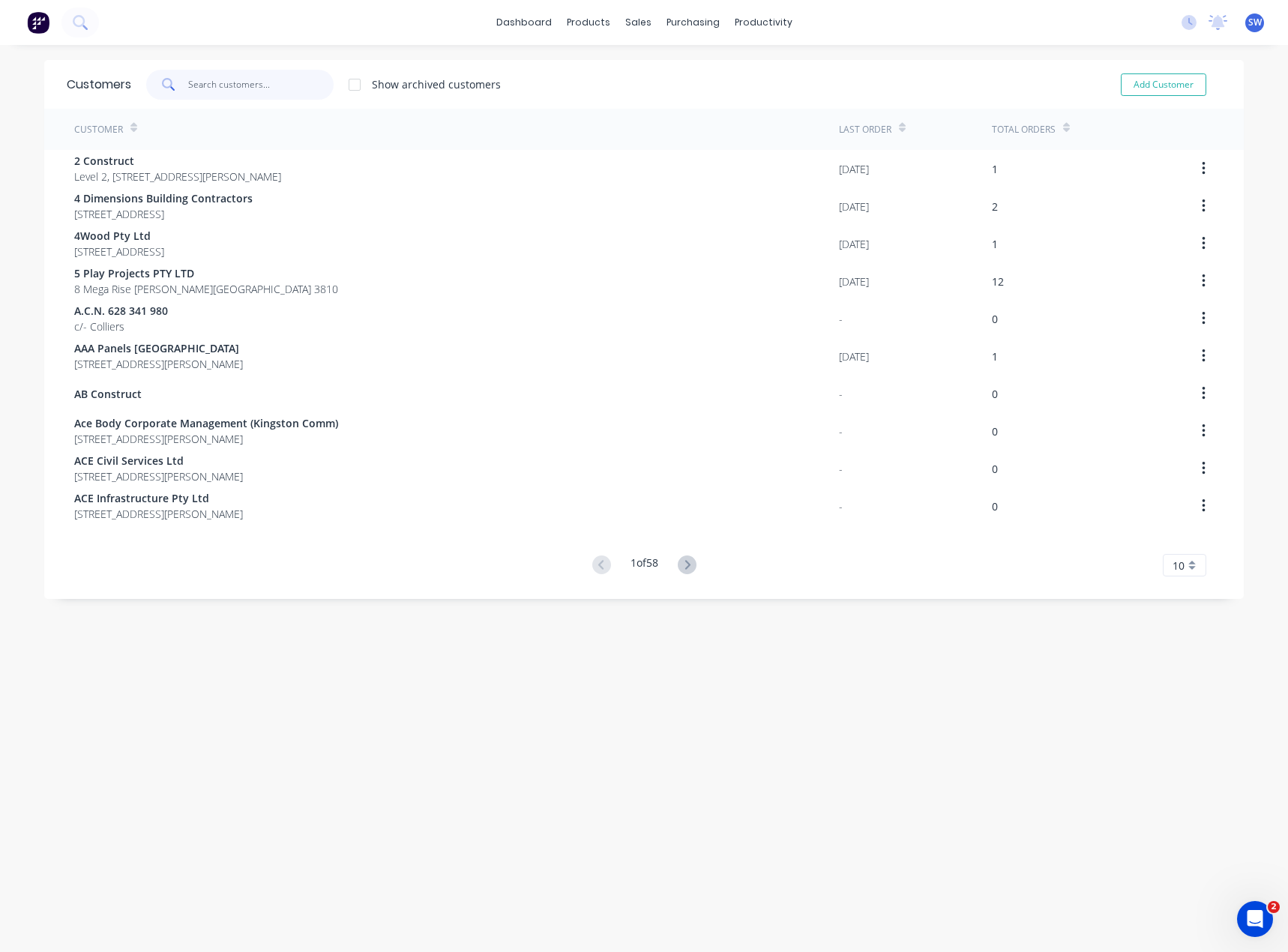
click at [225, 74] on input "text" at bounding box center [261, 84] width 146 height 30
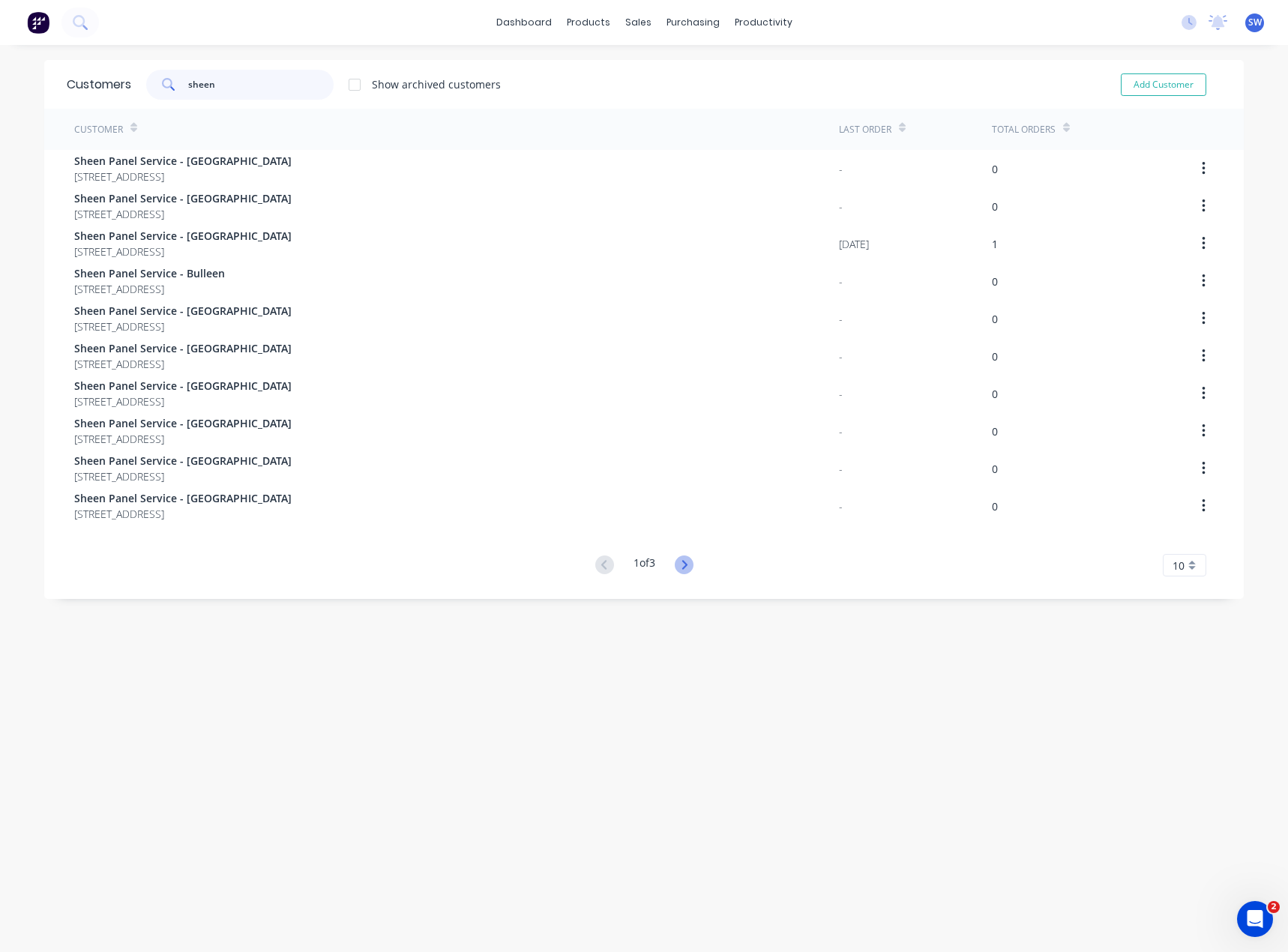
type input "sheen"
click at [685, 572] on icon at bounding box center [684, 564] width 19 height 19
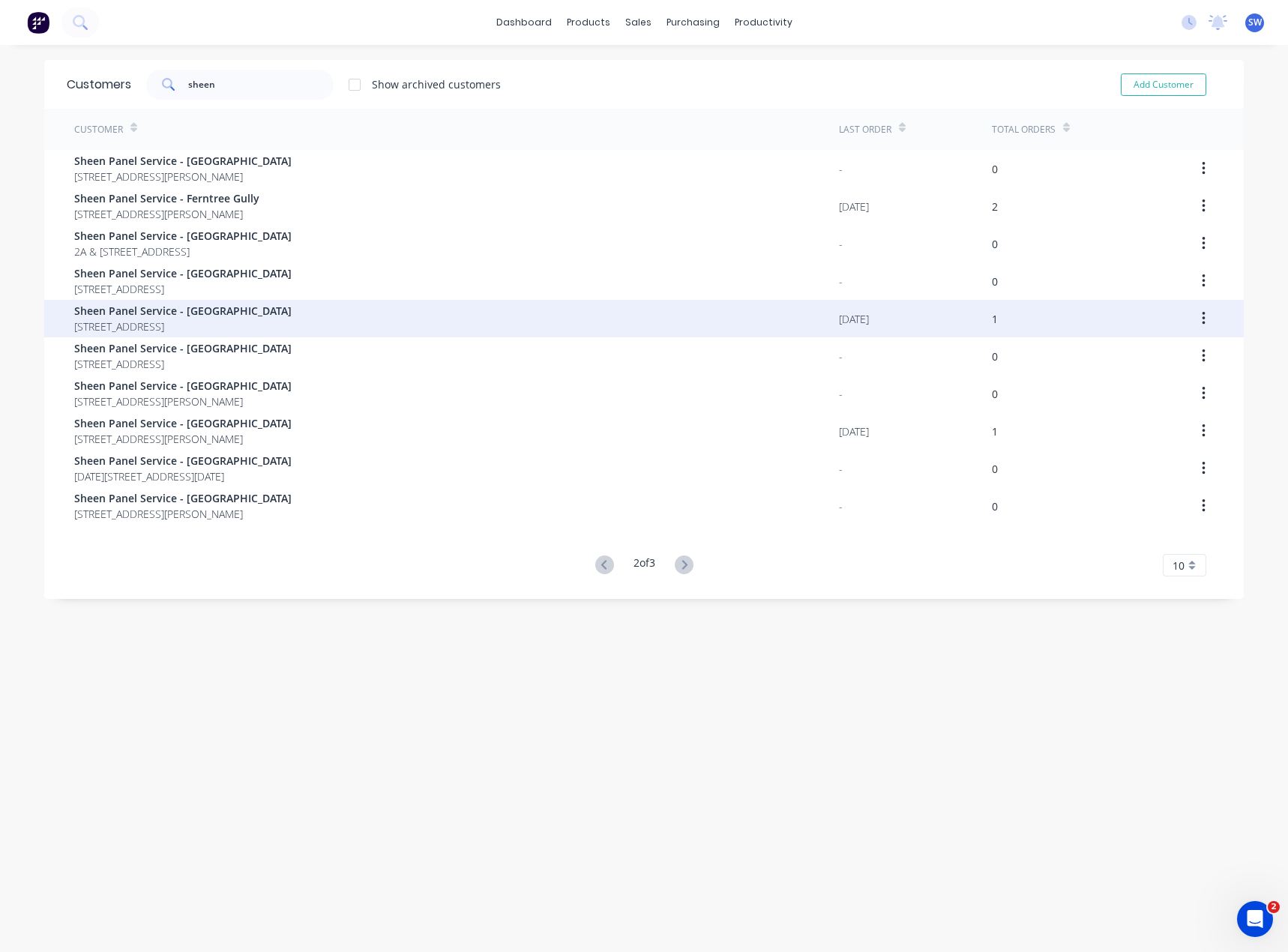
click at [268, 315] on span "Sheen Panel Service - [GEOGRAPHIC_DATA]" at bounding box center [183, 310] width 217 height 15
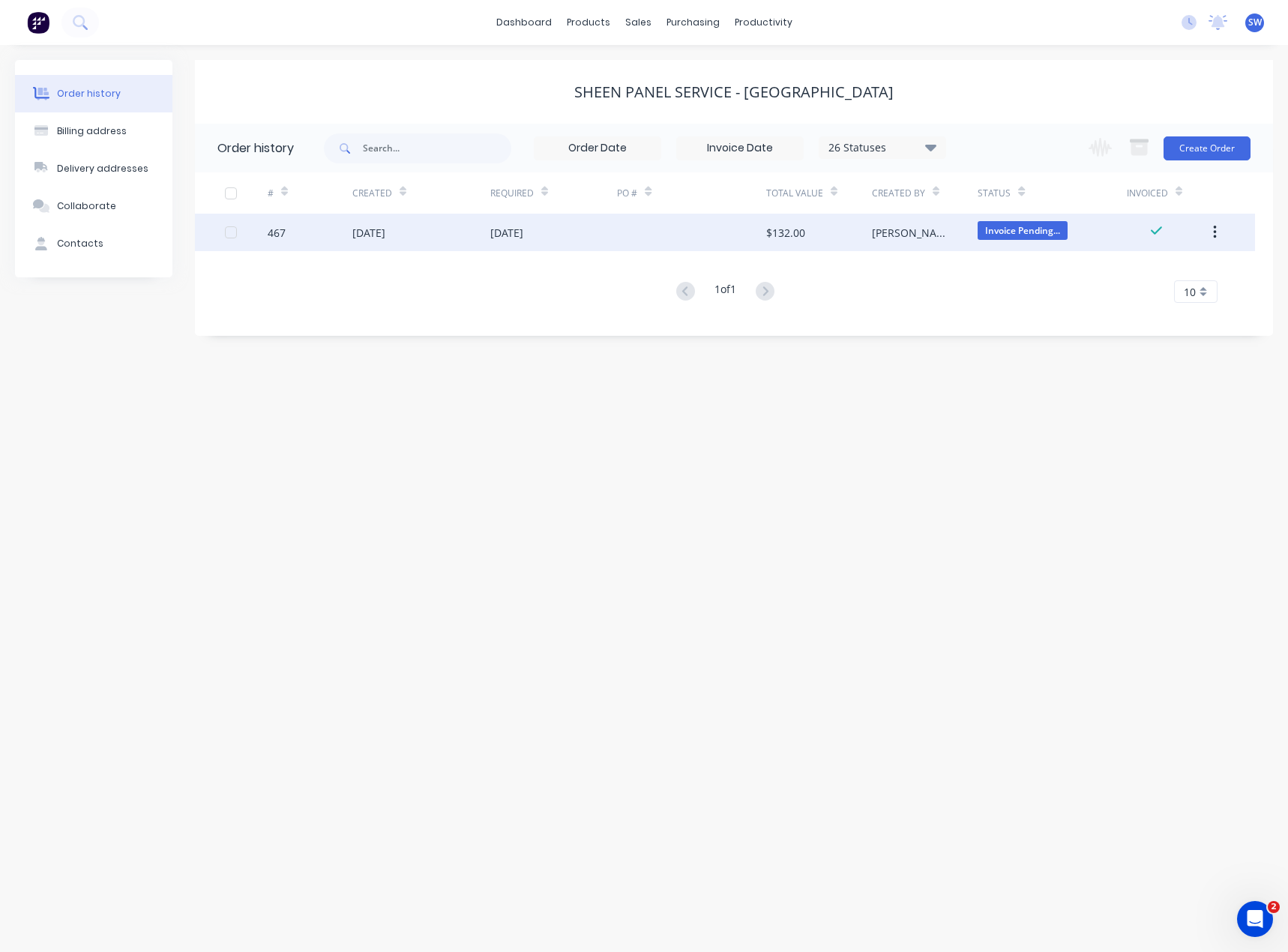
click at [562, 235] on div "[DATE]" at bounding box center [555, 232] width 128 height 37
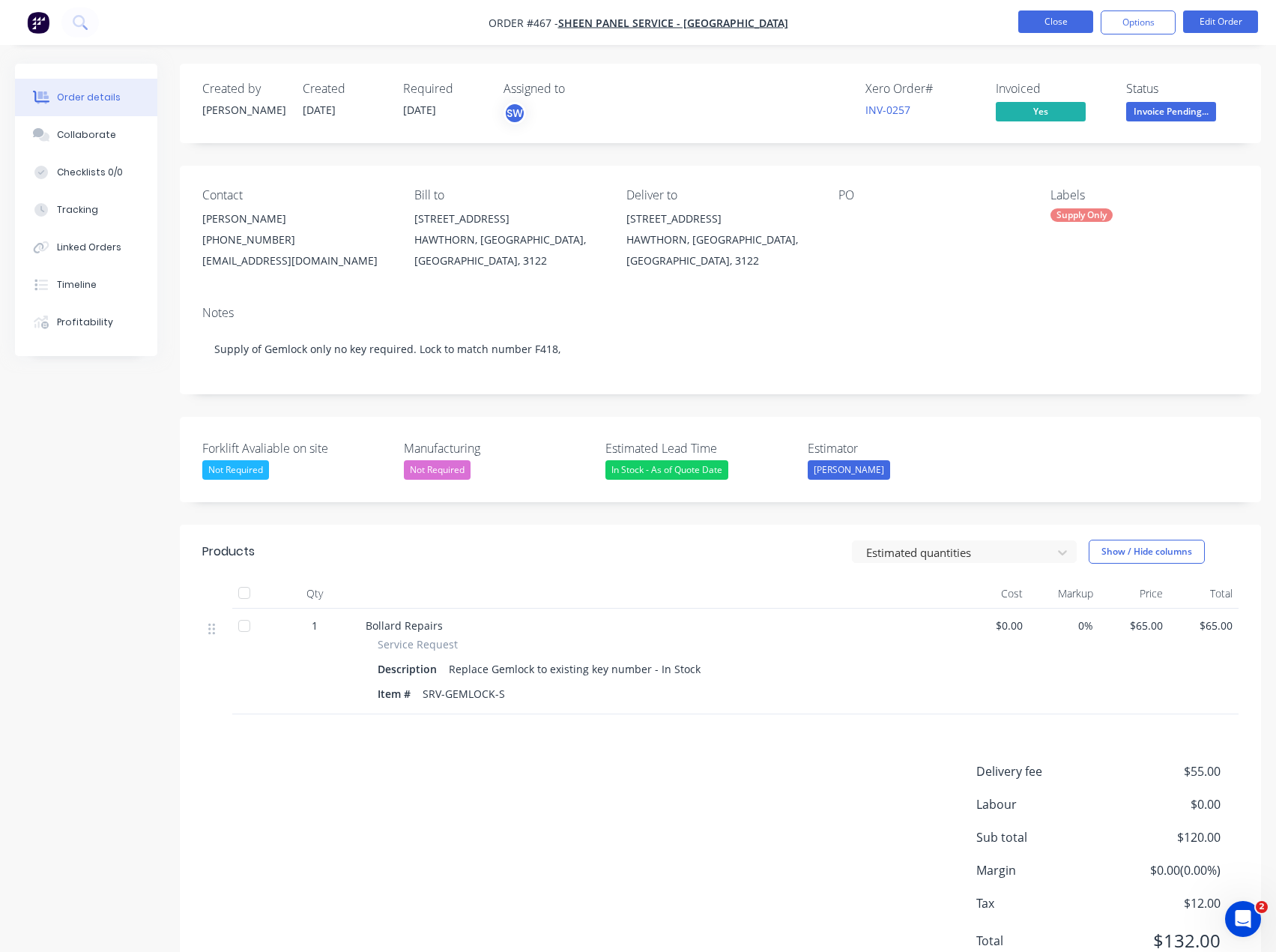
click at [1068, 15] on button "Close" at bounding box center [1055, 22] width 75 height 23
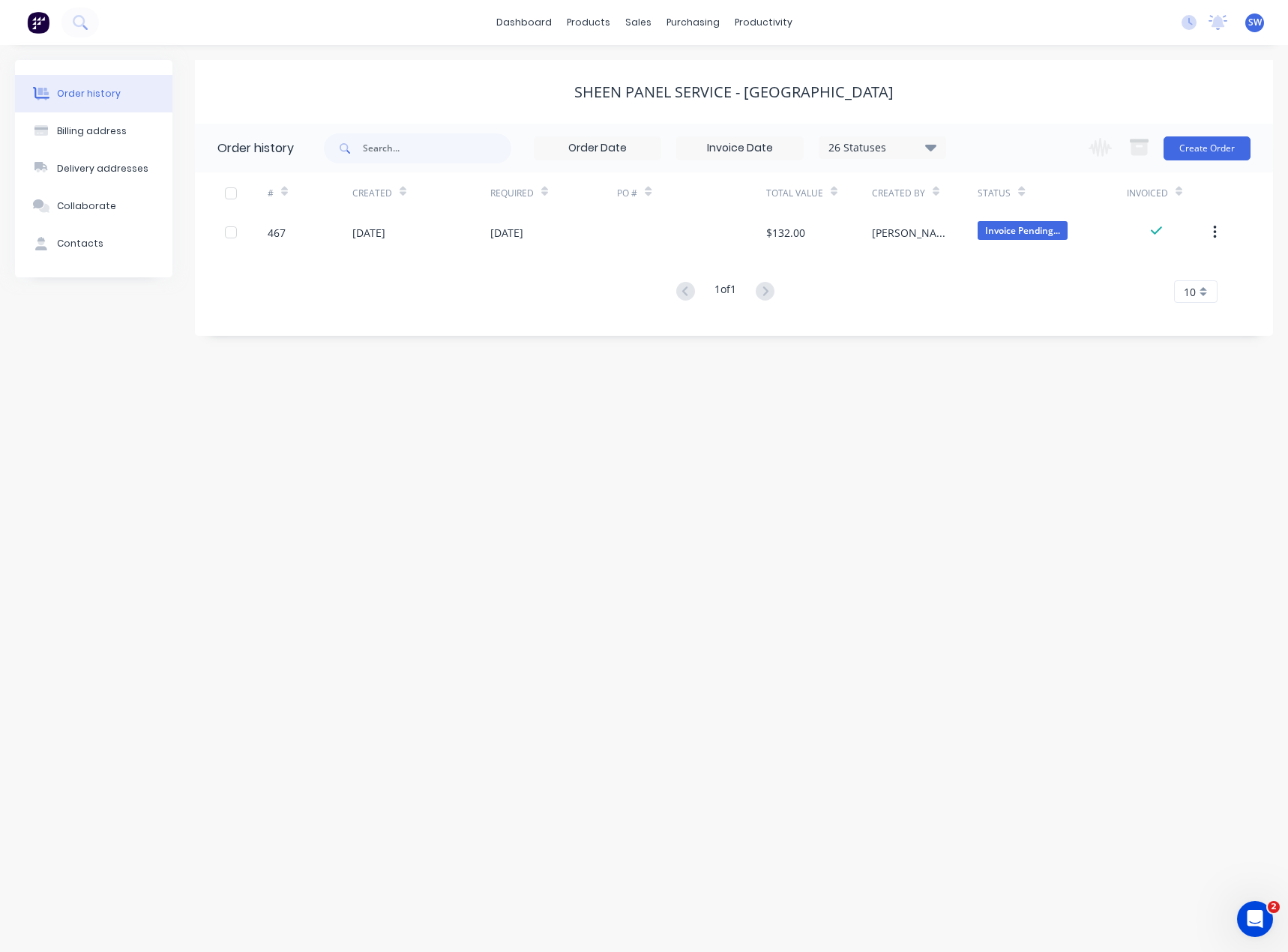
click at [287, 103] on div "Sheen Panel Service - [GEOGRAPHIC_DATA]" at bounding box center [734, 91] width 1079 height 64
click at [530, 25] on link "dashboard" at bounding box center [524, 23] width 70 height 23
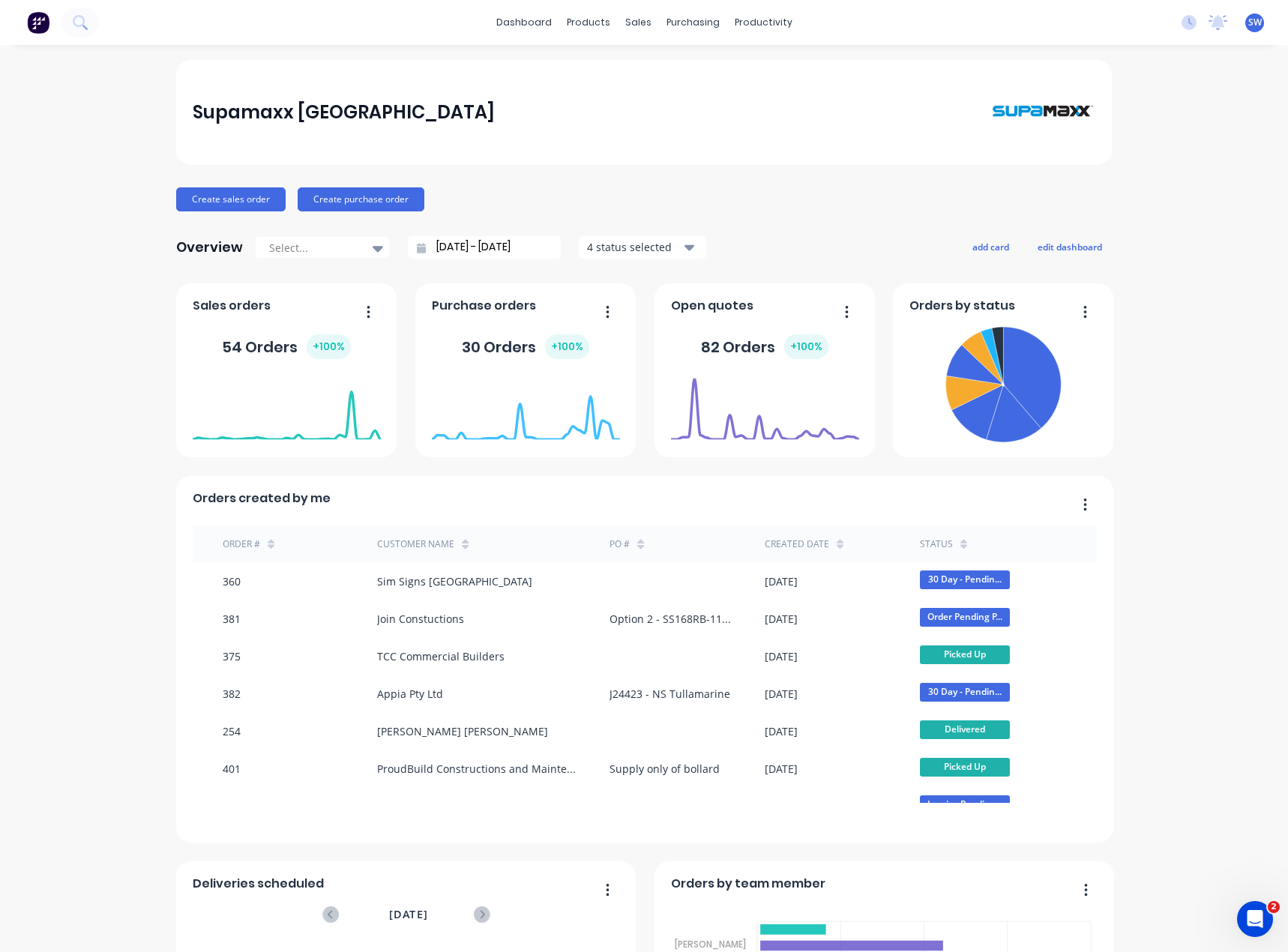
click at [1168, 423] on div "Supamaxx [GEOGRAPHIC_DATA] Create sales order Create purchase order Overview Se…" at bounding box center [644, 643] width 1288 height 1168
click at [1209, 22] on icon at bounding box center [1218, 23] width 19 height 15
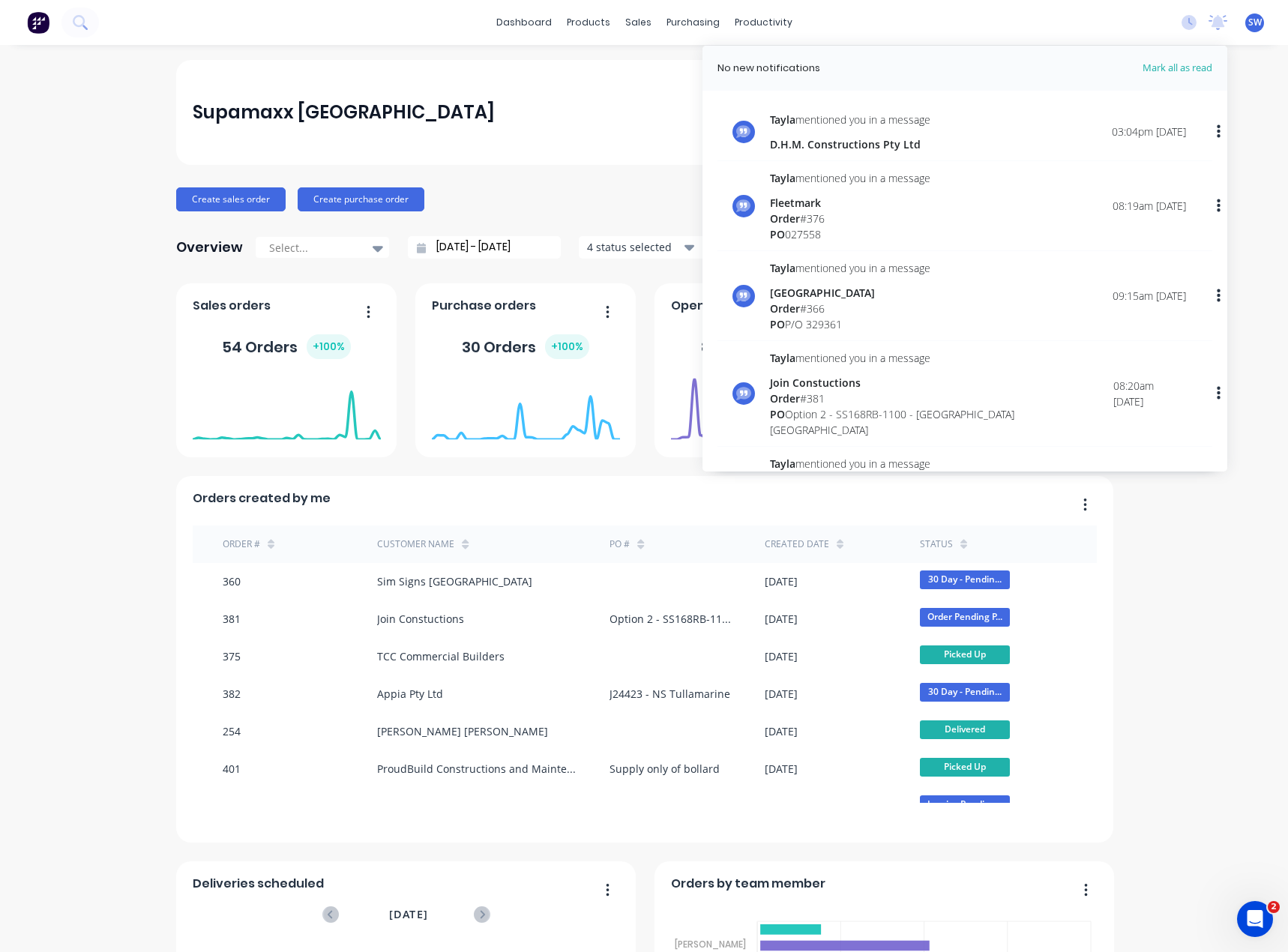
click at [898, 134] on div "[PERSON_NAME] mentioned you in a message D.H.M. Constructions Pty Ltd" at bounding box center [850, 132] width 160 height 40
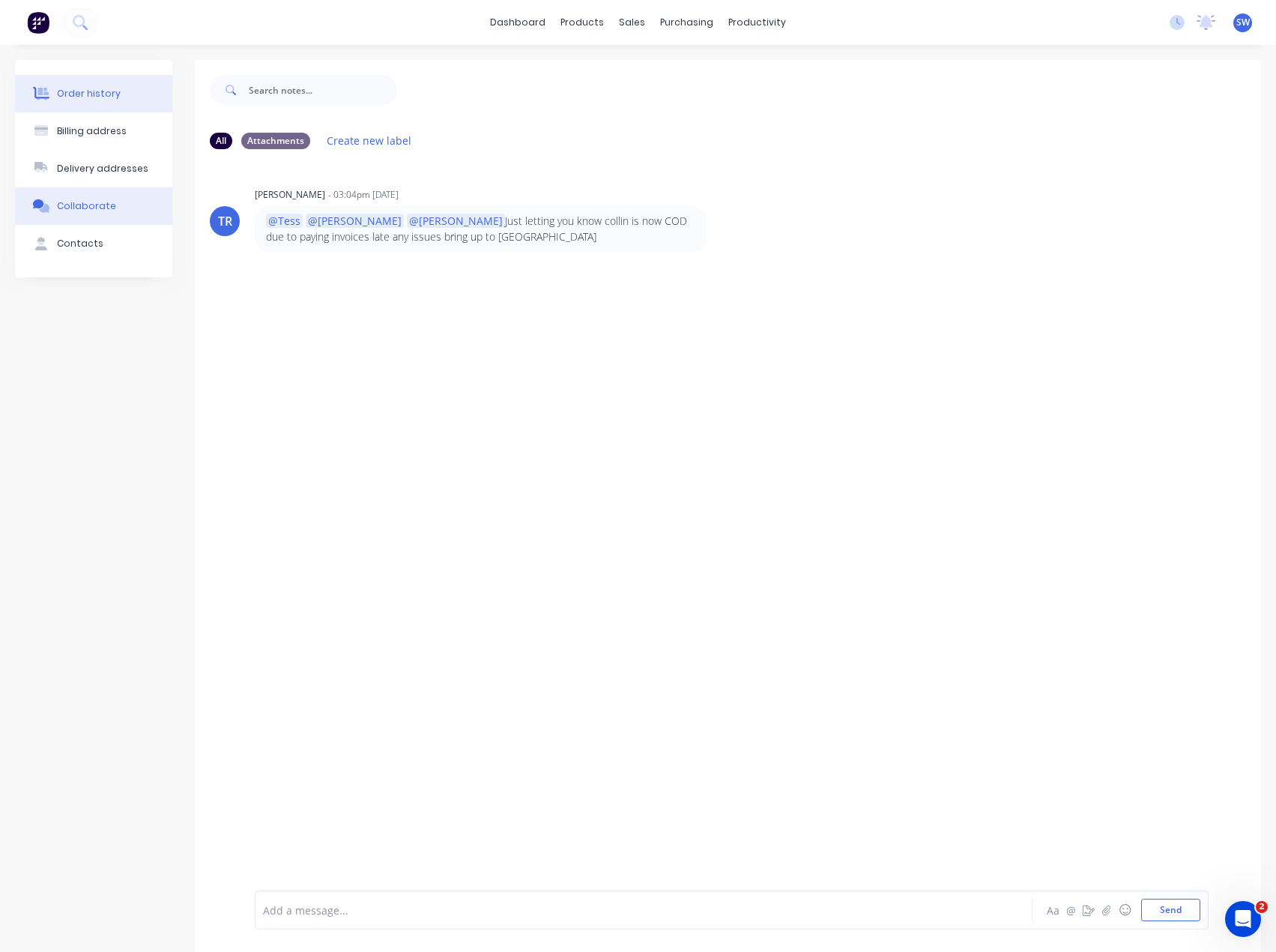
click at [106, 105] on button "Order history" at bounding box center [94, 94] width 158 height 37
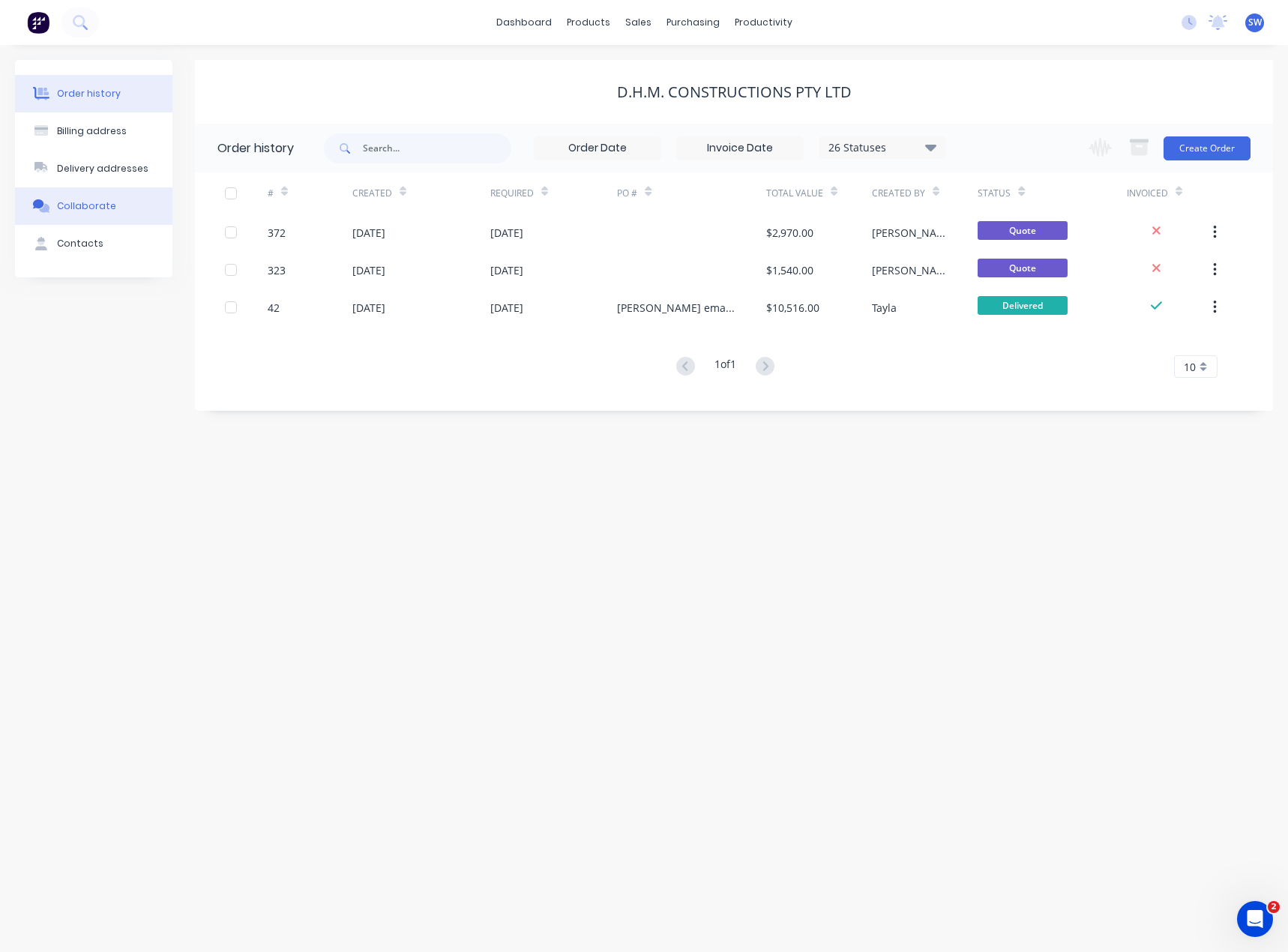
click at [109, 200] on div "Collaborate" at bounding box center [86, 206] width 59 height 14
